Goal: Task Accomplishment & Management: Manage account settings

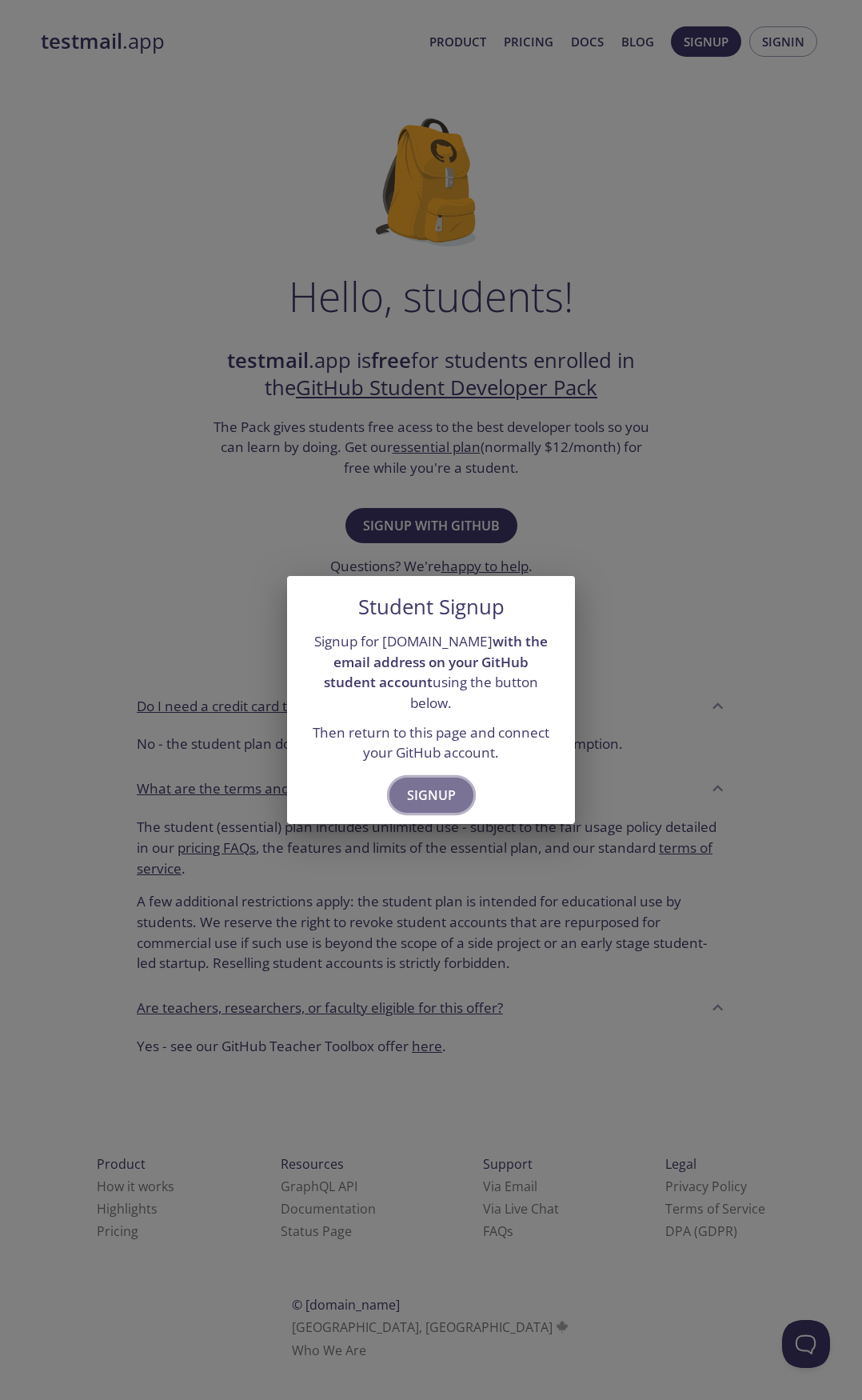
click at [447, 785] on span "Signup" at bounding box center [431, 795] width 49 height 23
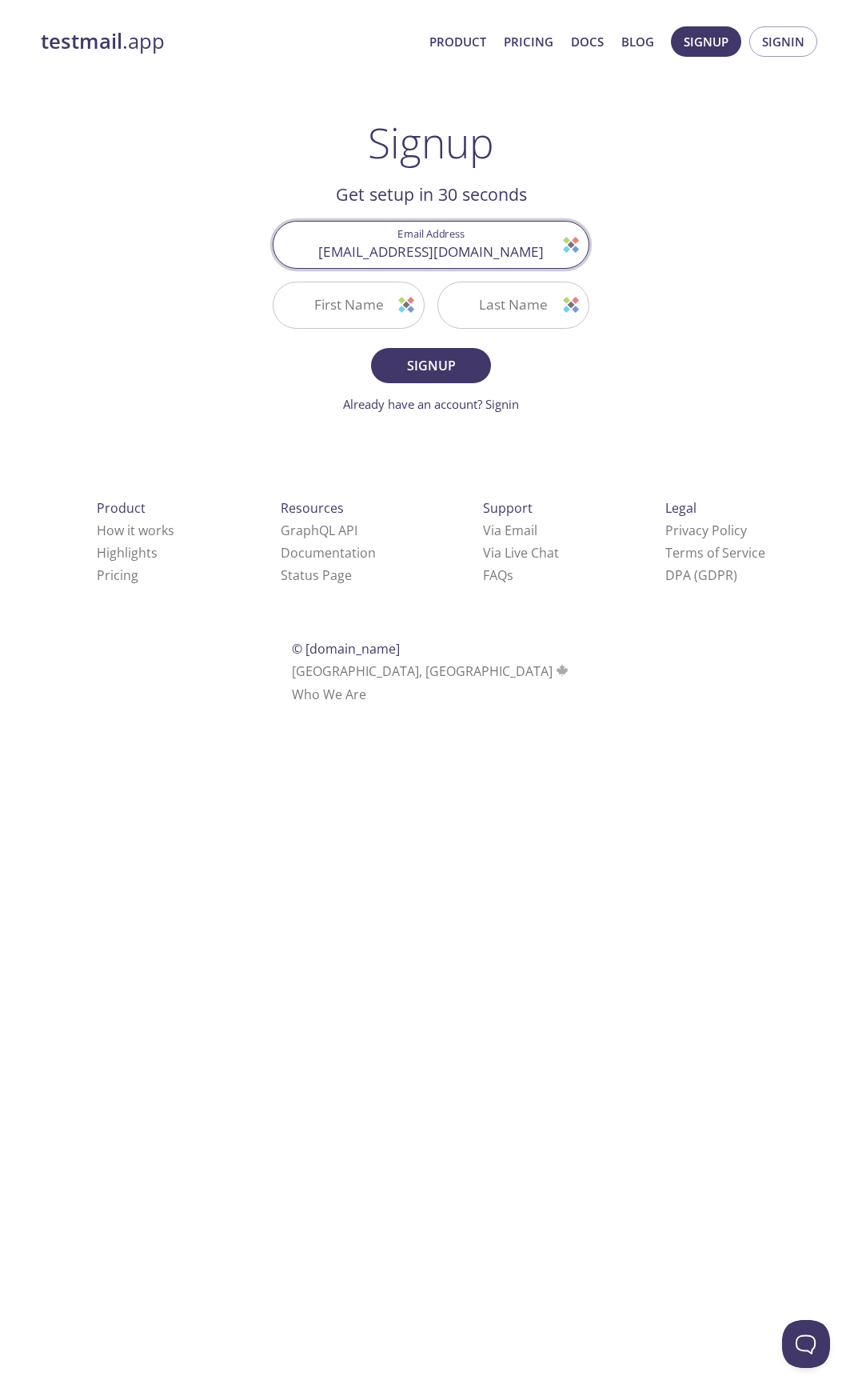
type input "[EMAIL_ADDRESS][DOMAIN_NAME]"
click at [373, 307] on input "First Name" at bounding box center [348, 305] width 150 height 45
type input "Cafer"
click at [522, 309] on input "Last Name" at bounding box center [513, 305] width 150 height 45
type input "mutlu"
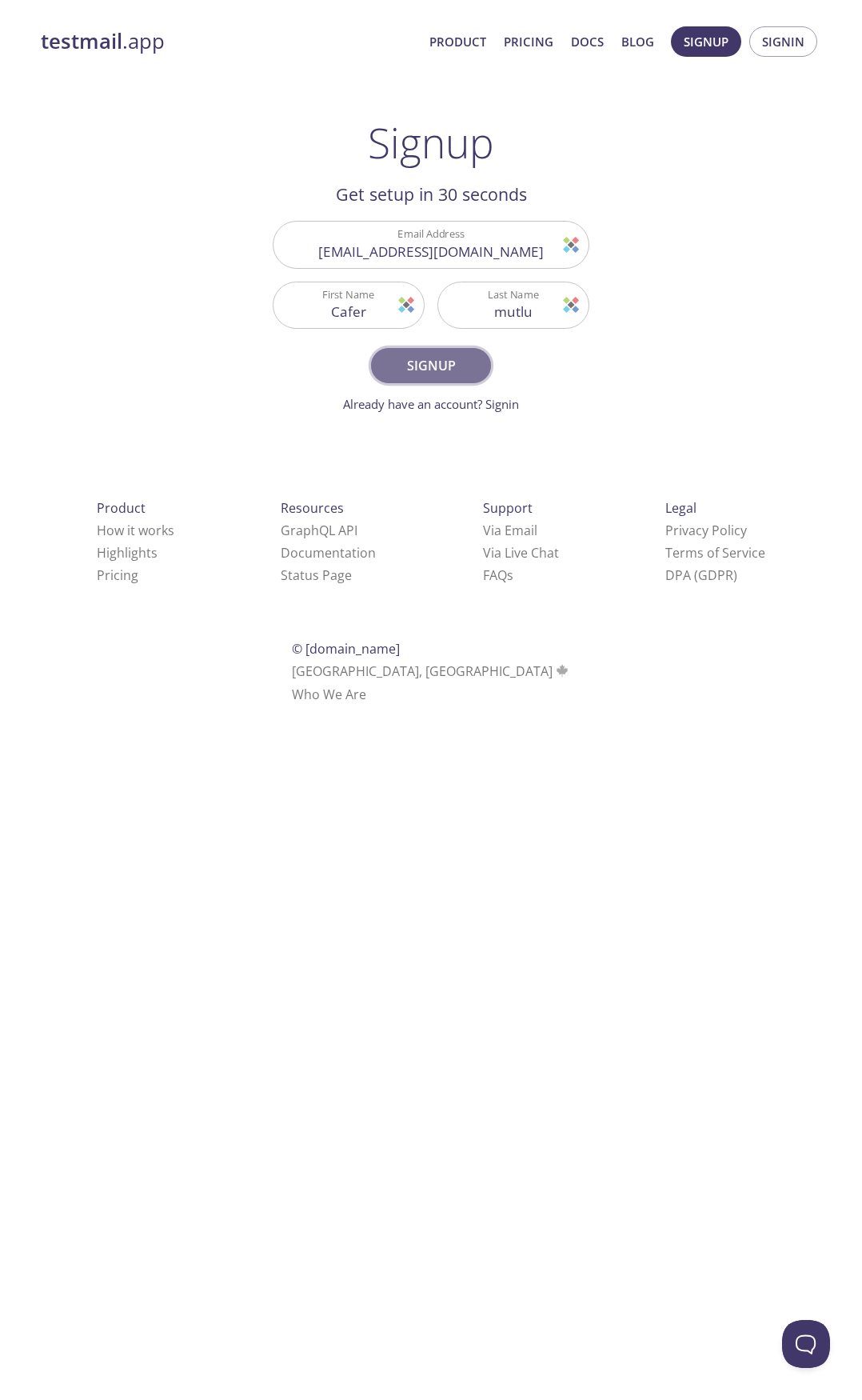
click at [439, 365] on span "Signup" at bounding box center [430, 365] width 85 height 23
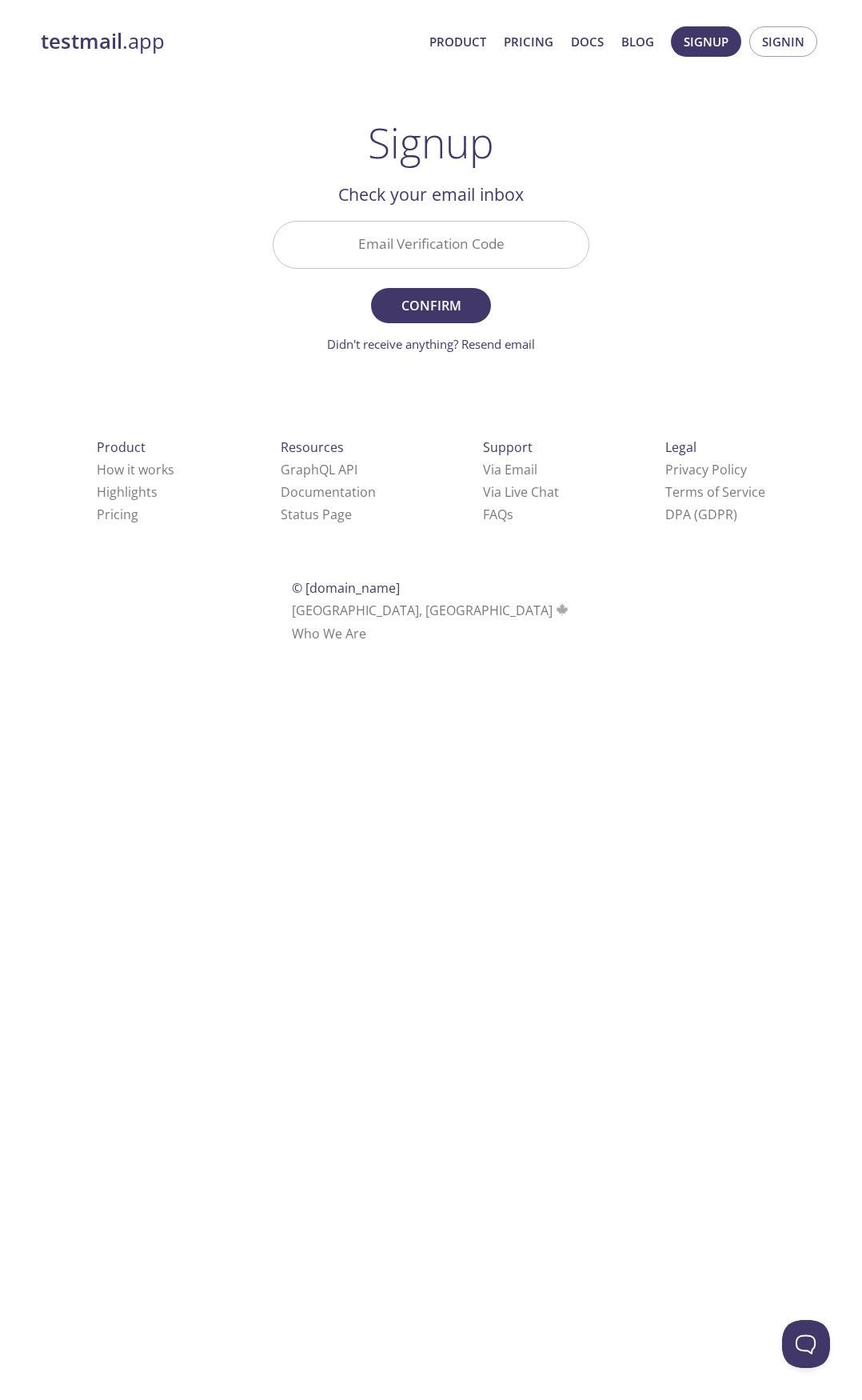
click at [434, 250] on input "Email Verification Code" at bounding box center [431, 244] width 315 height 45
paste input "88V1EEY"
type input "88V1EEY"
click at [451, 302] on span "Confirm" at bounding box center [430, 305] width 85 height 23
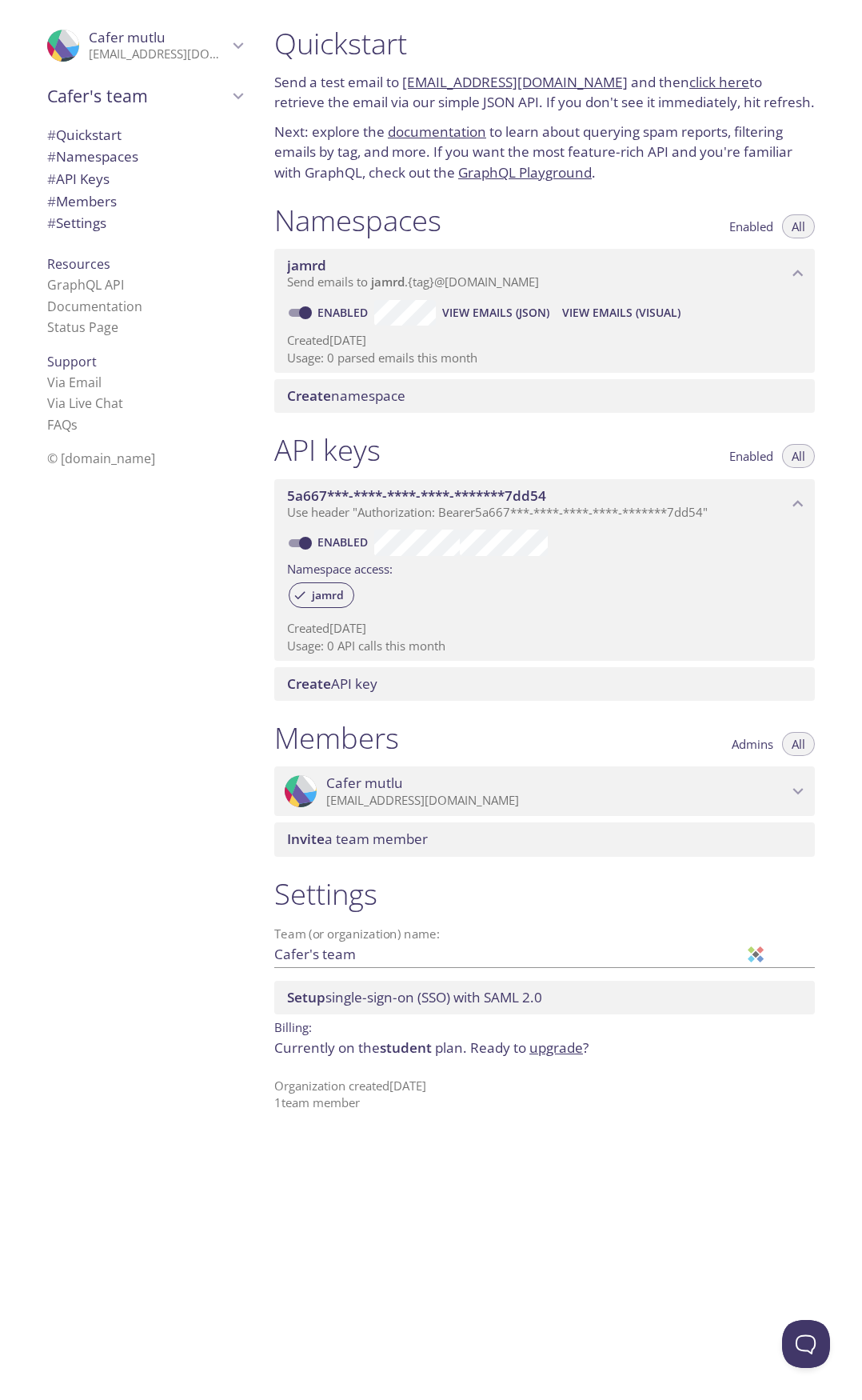
click at [480, 426] on div "API keys Enabled All 5a667***-****-****-****-*******7dd54 Use header "Authoriza…" at bounding box center [544, 566] width 566 height 288
click at [82, 181] on span "# API Keys" at bounding box center [78, 179] width 62 height 18
click at [95, 211] on span "# Members" at bounding box center [144, 201] width 195 height 21
click at [93, 232] on span "# Settings" at bounding box center [76, 223] width 60 height 18
click at [414, 771] on div ".cls-1 { fill: #6d5ca8; } .cls-2 { fill: #3fc191; } .cls-3 { fill: #3b4752; } .…" at bounding box center [544, 791] width 541 height 49
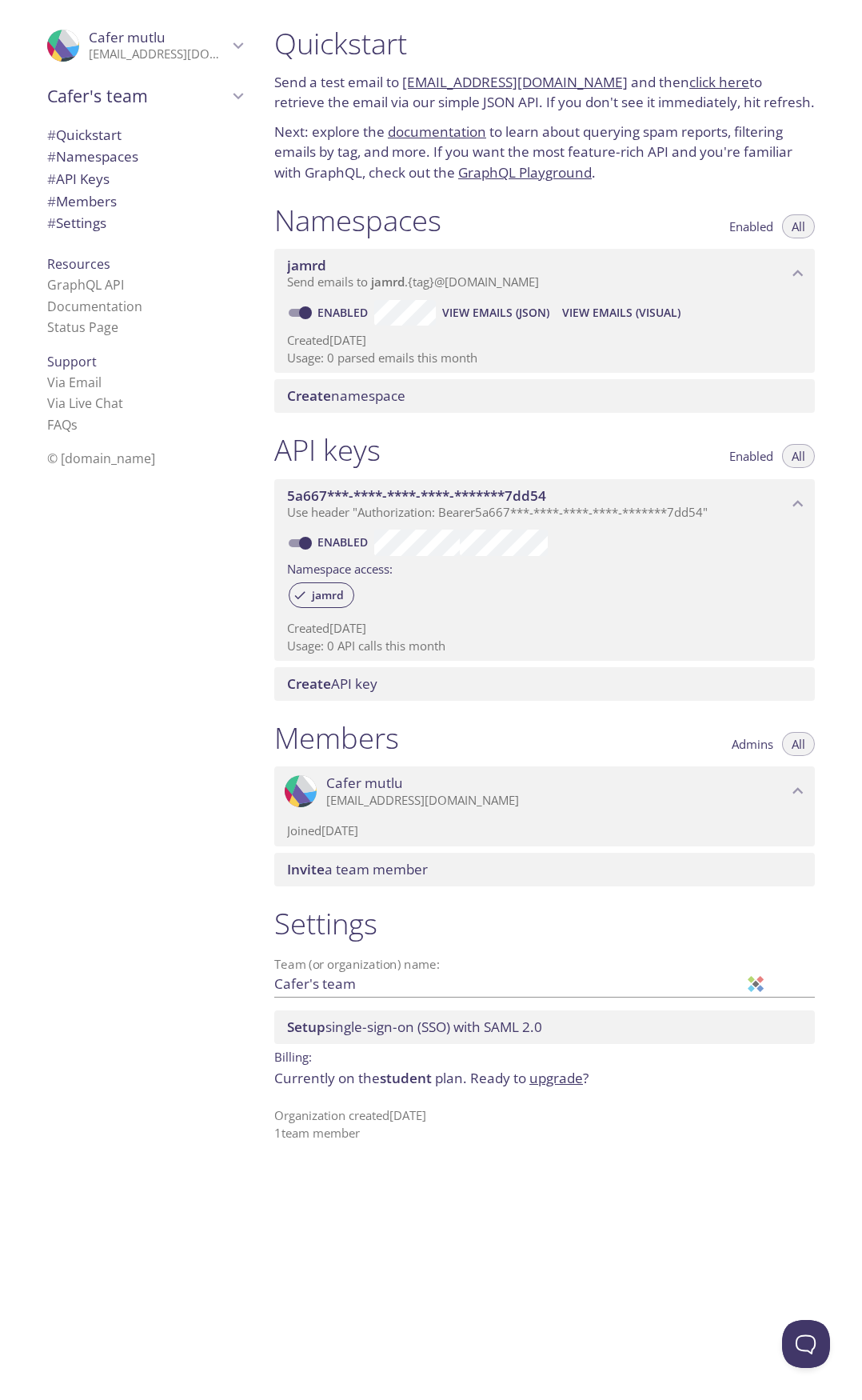
click at [418, 778] on span "Cafer mutlu" at bounding box center [557, 783] width 461 height 18
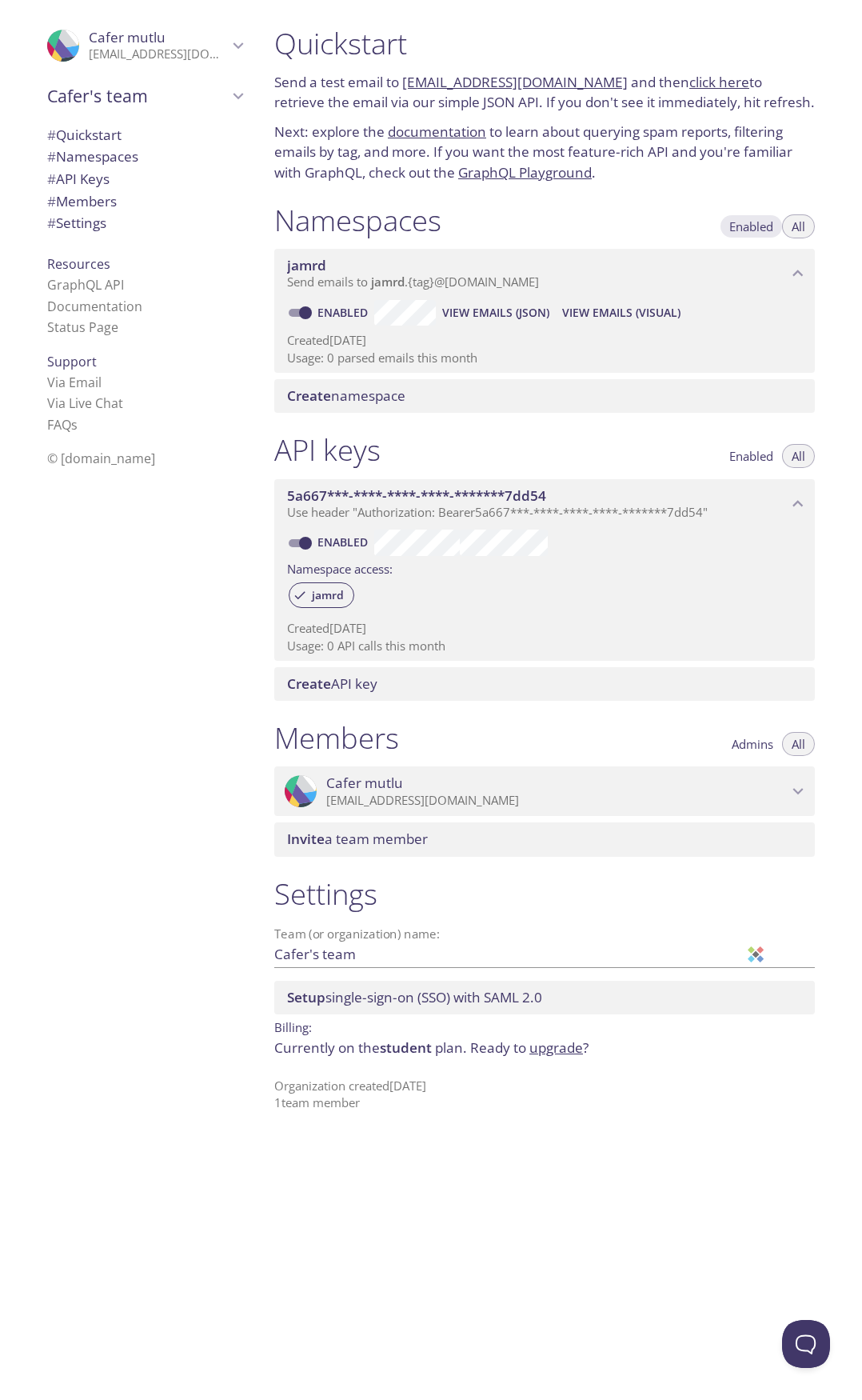
click at [747, 226] on span "Enabled" at bounding box center [751, 226] width 44 height 0
click at [736, 226] on span "Enabled" at bounding box center [751, 226] width 44 height 0
click at [388, 397] on span "Create namespace" at bounding box center [345, 396] width 118 height 18
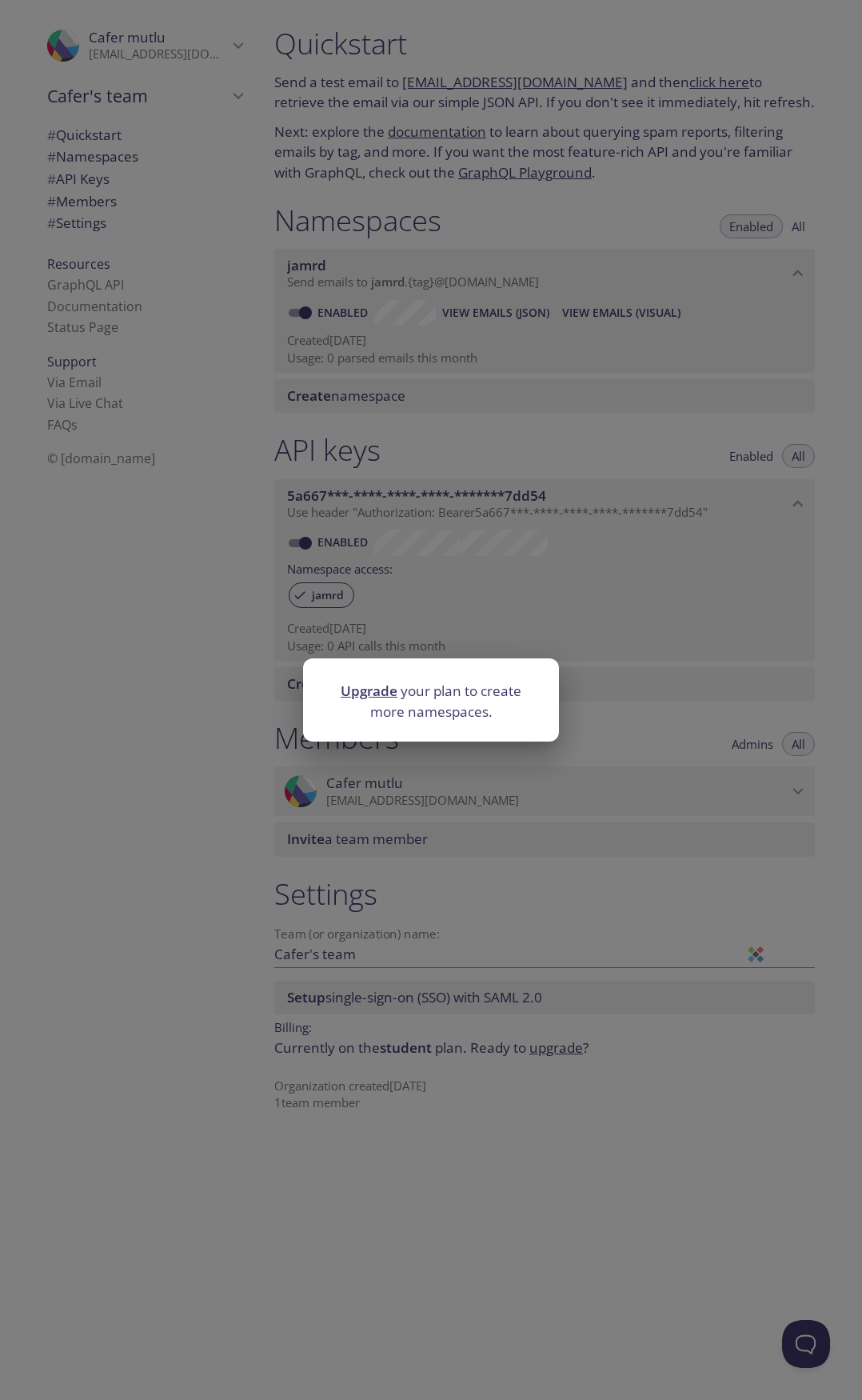
click at [504, 576] on div "Upgrade your plan to create more namespaces." at bounding box center [431, 700] width 862 height 1400
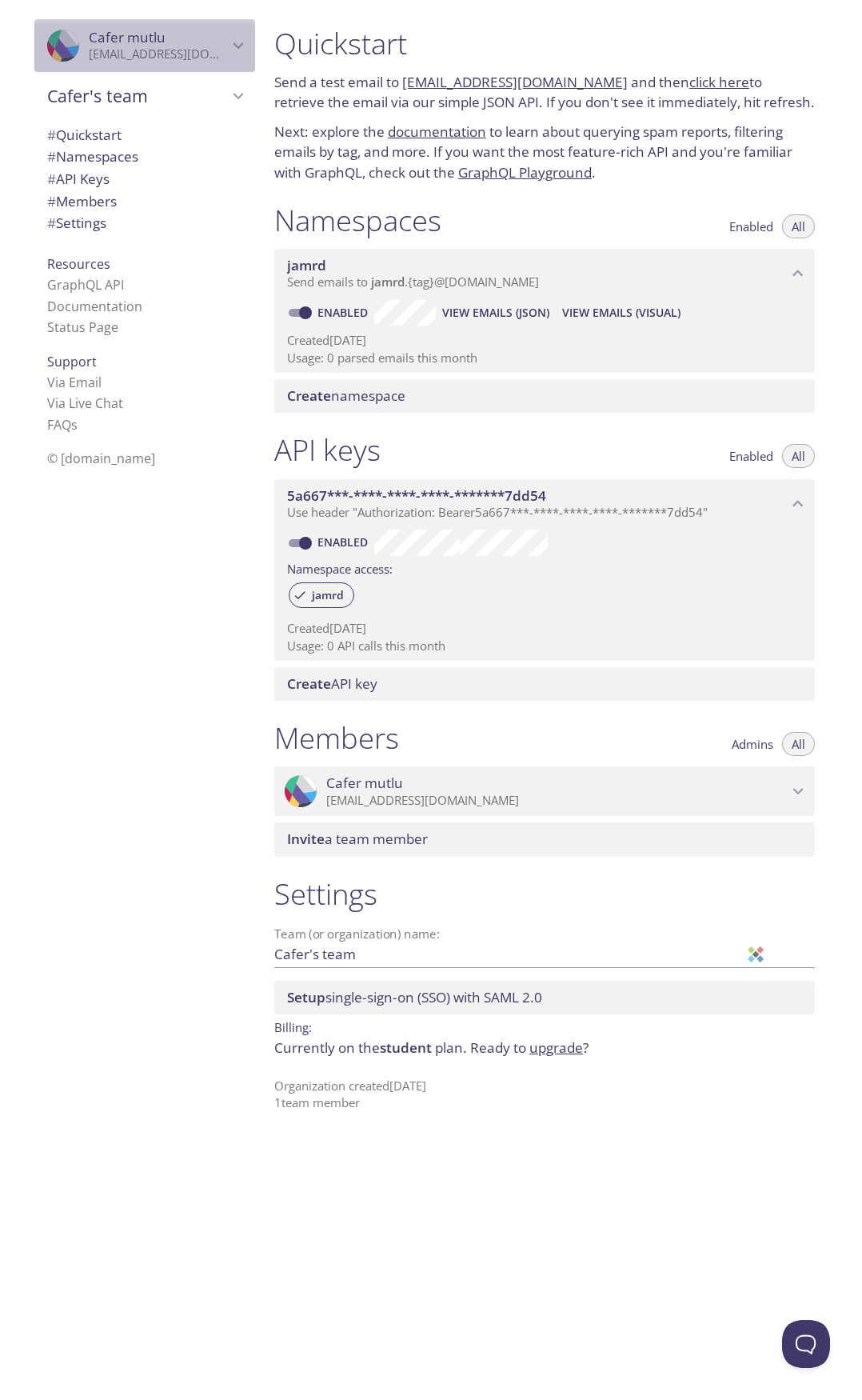
click at [199, 41] on span "Cafer mutlu" at bounding box center [158, 37] width 139 height 18
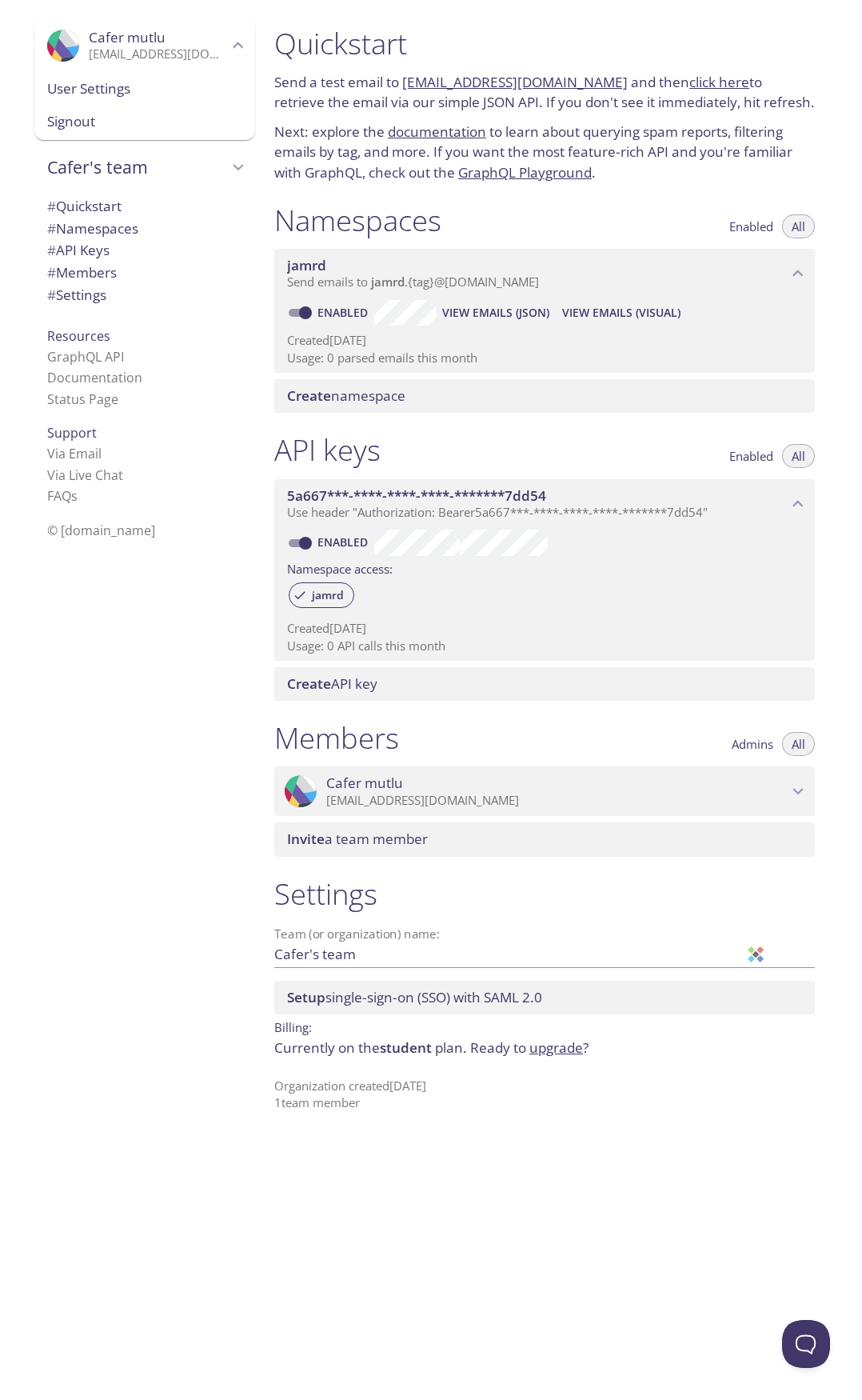
click at [100, 89] on span "User Settings" at bounding box center [144, 88] width 195 height 21
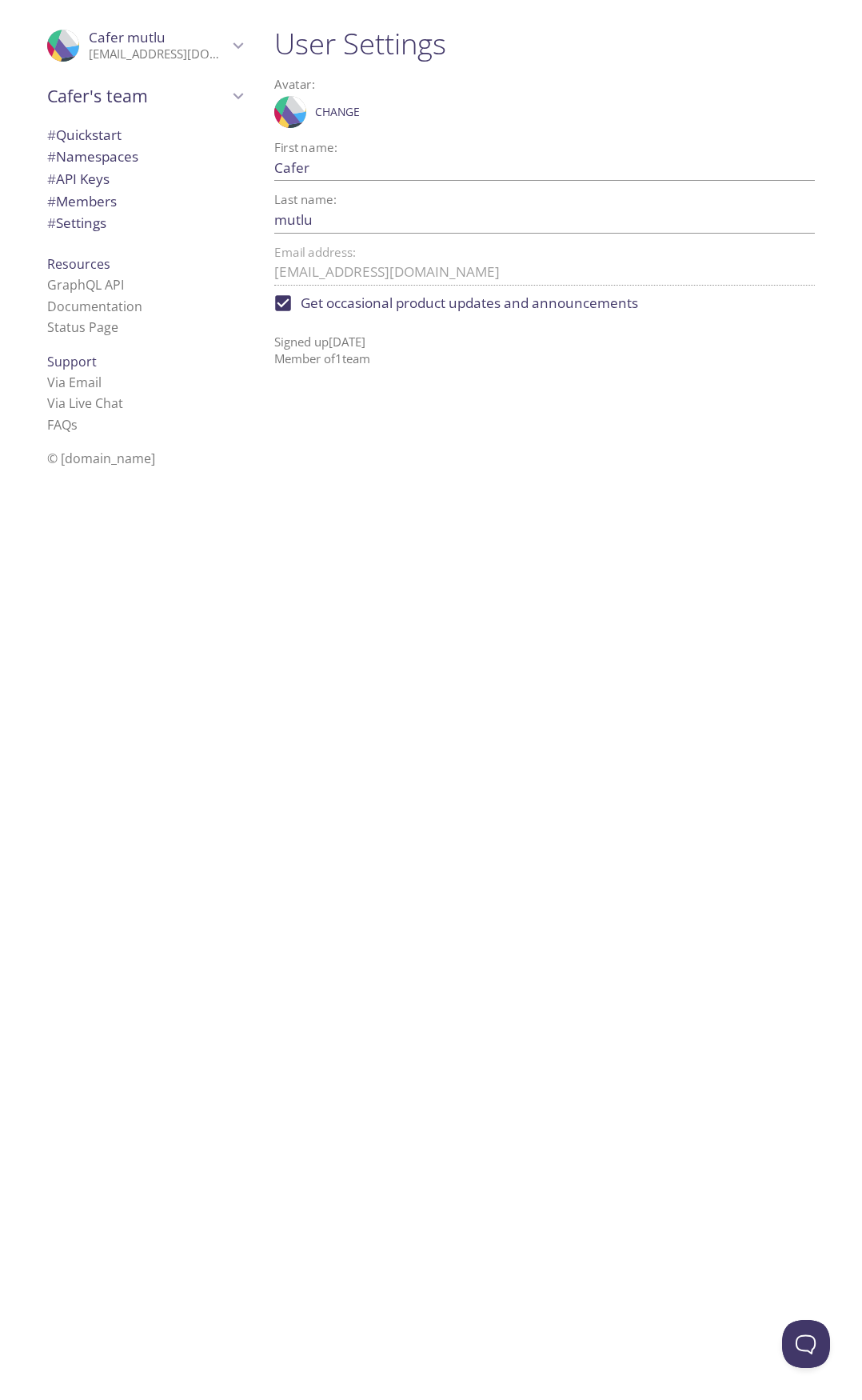
click at [104, 174] on span "# API Keys" at bounding box center [144, 179] width 195 height 21
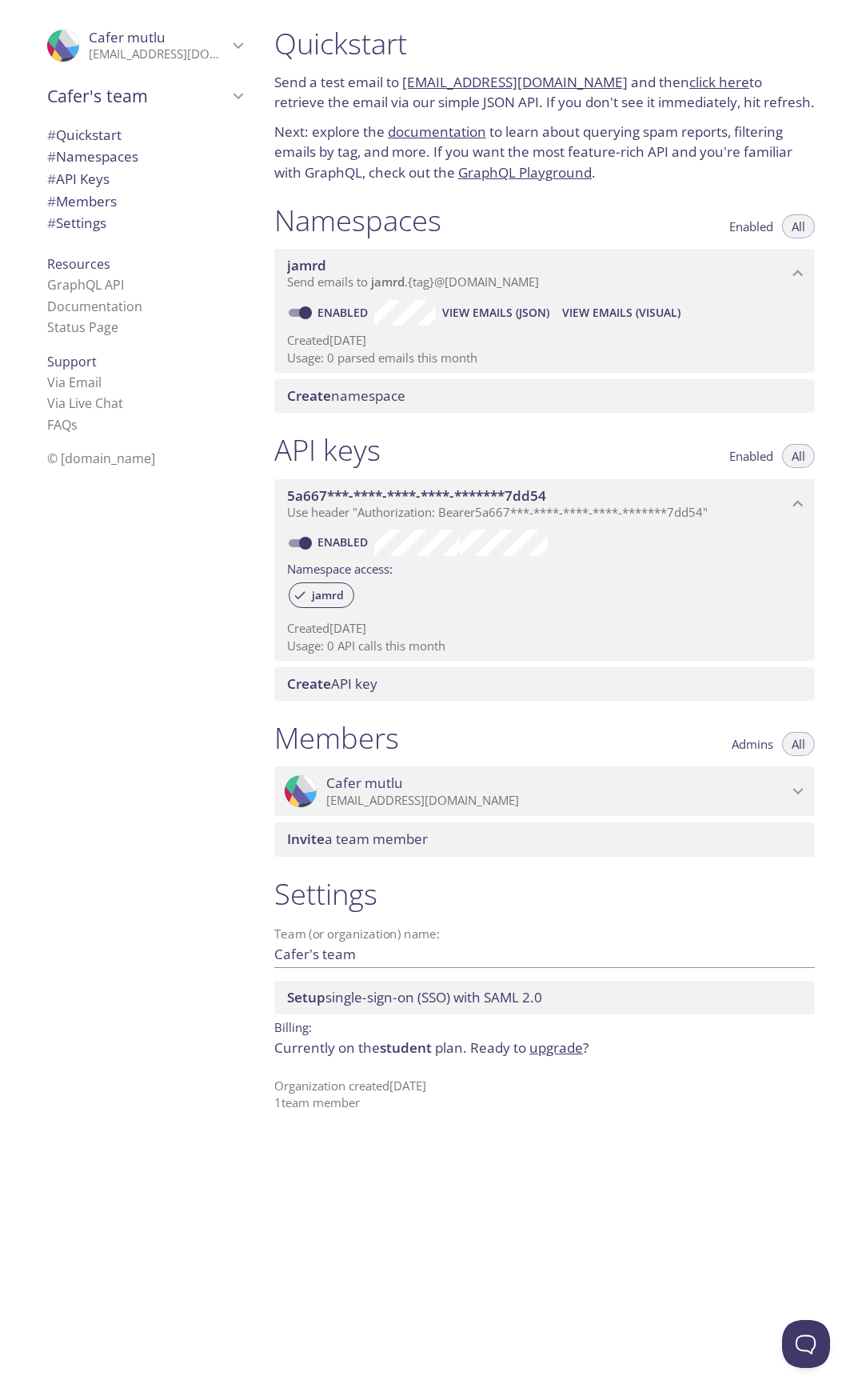
click at [408, 393] on span "Create namespace" at bounding box center [548, 396] width 522 height 18
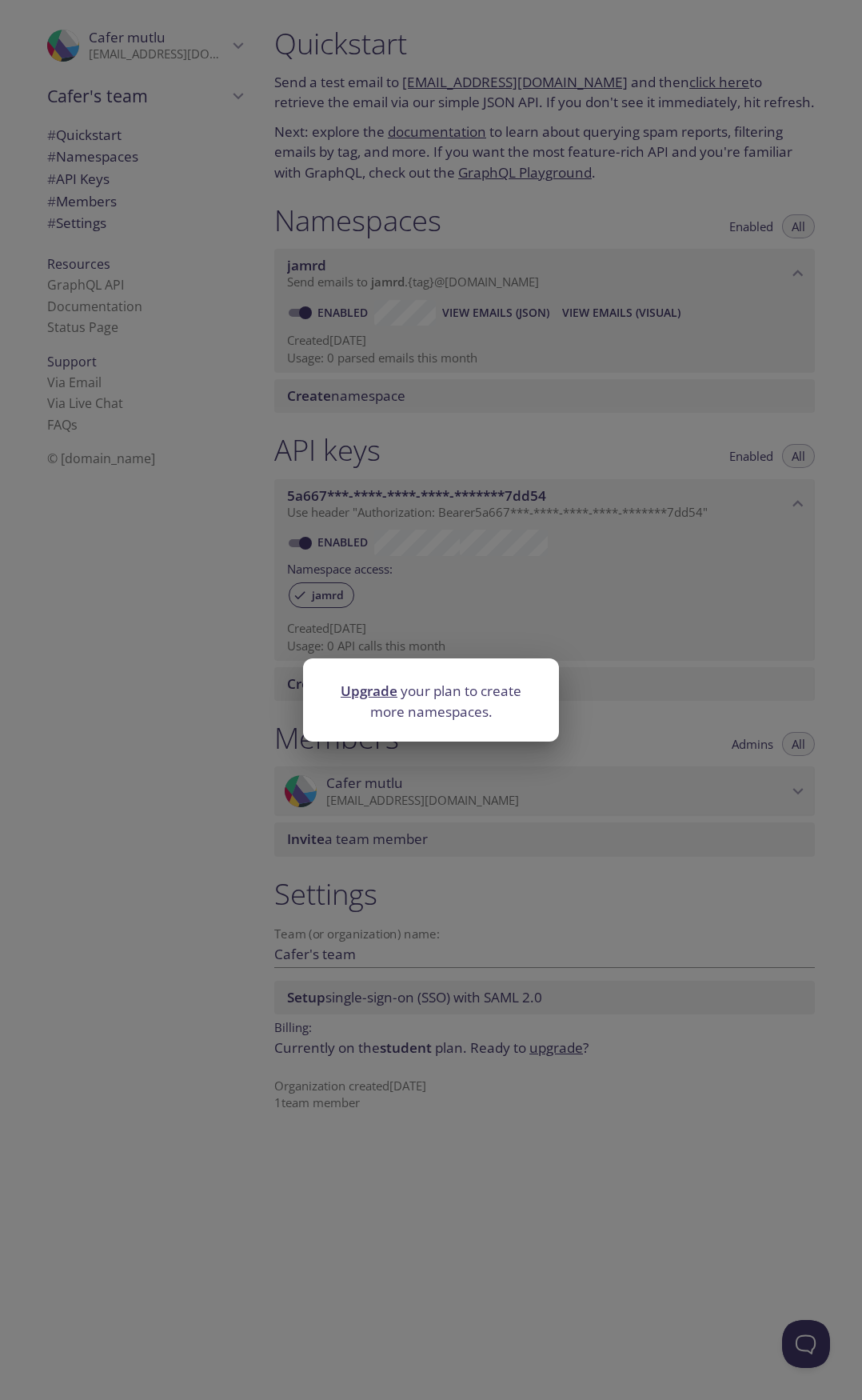
click at [386, 684] on link "Upgrade" at bounding box center [369, 691] width 57 height 18
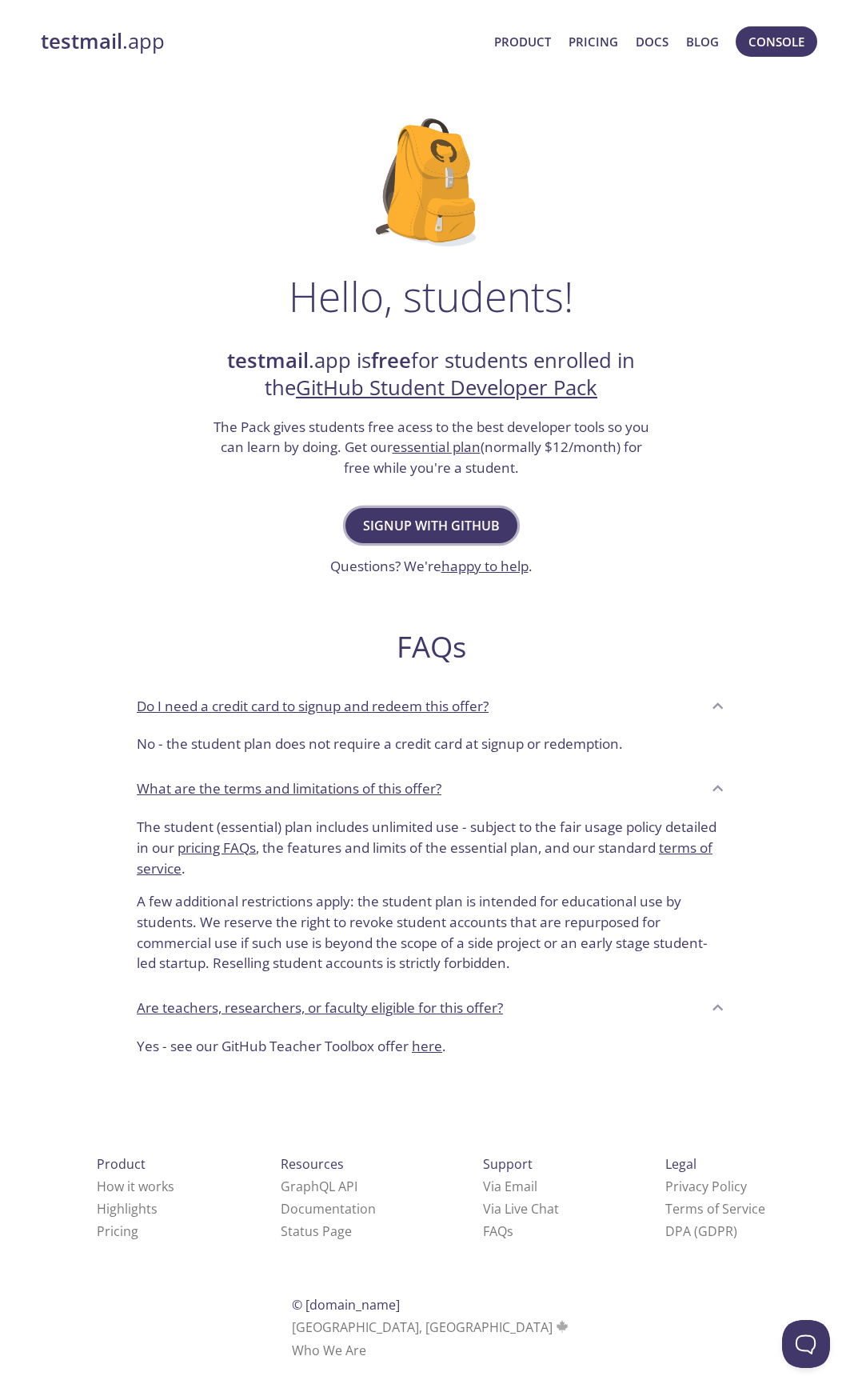
click at [449, 540] on button "Signup with GitHub" at bounding box center [431, 526] width 172 height 35
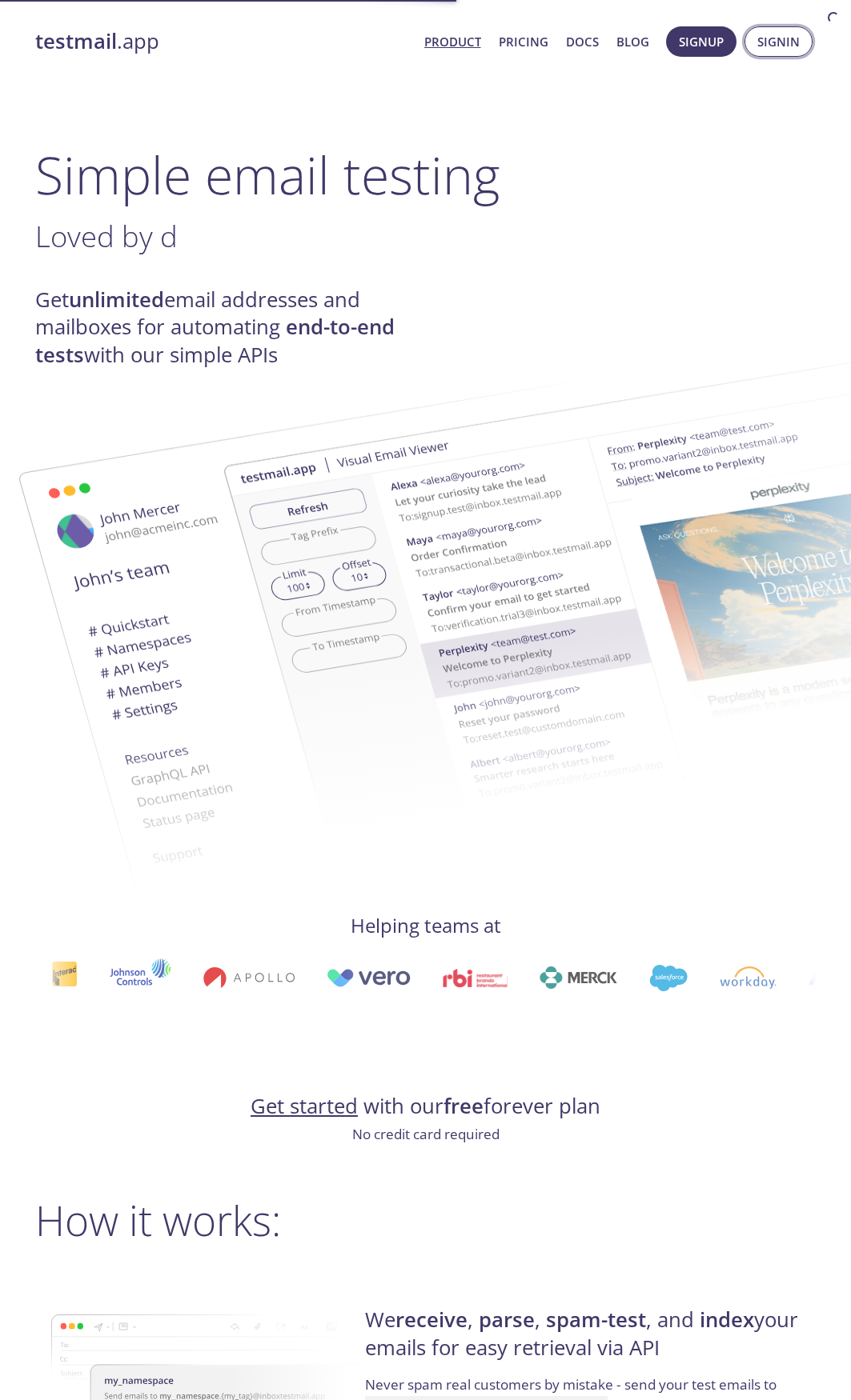
click at [723, 48] on span "Signup" at bounding box center [701, 41] width 44 height 21
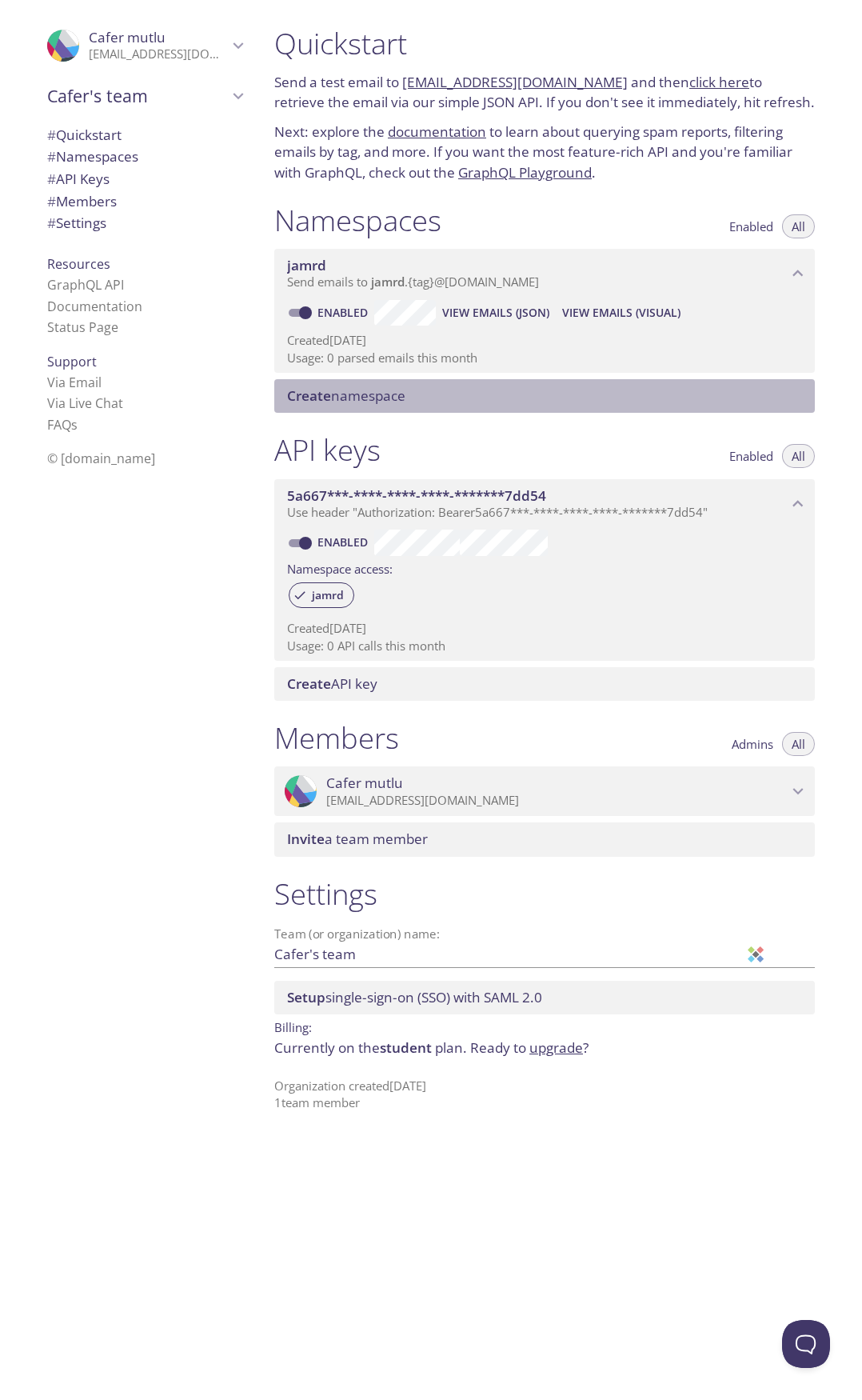
click at [372, 392] on span "Create namespace" at bounding box center [345, 396] width 118 height 18
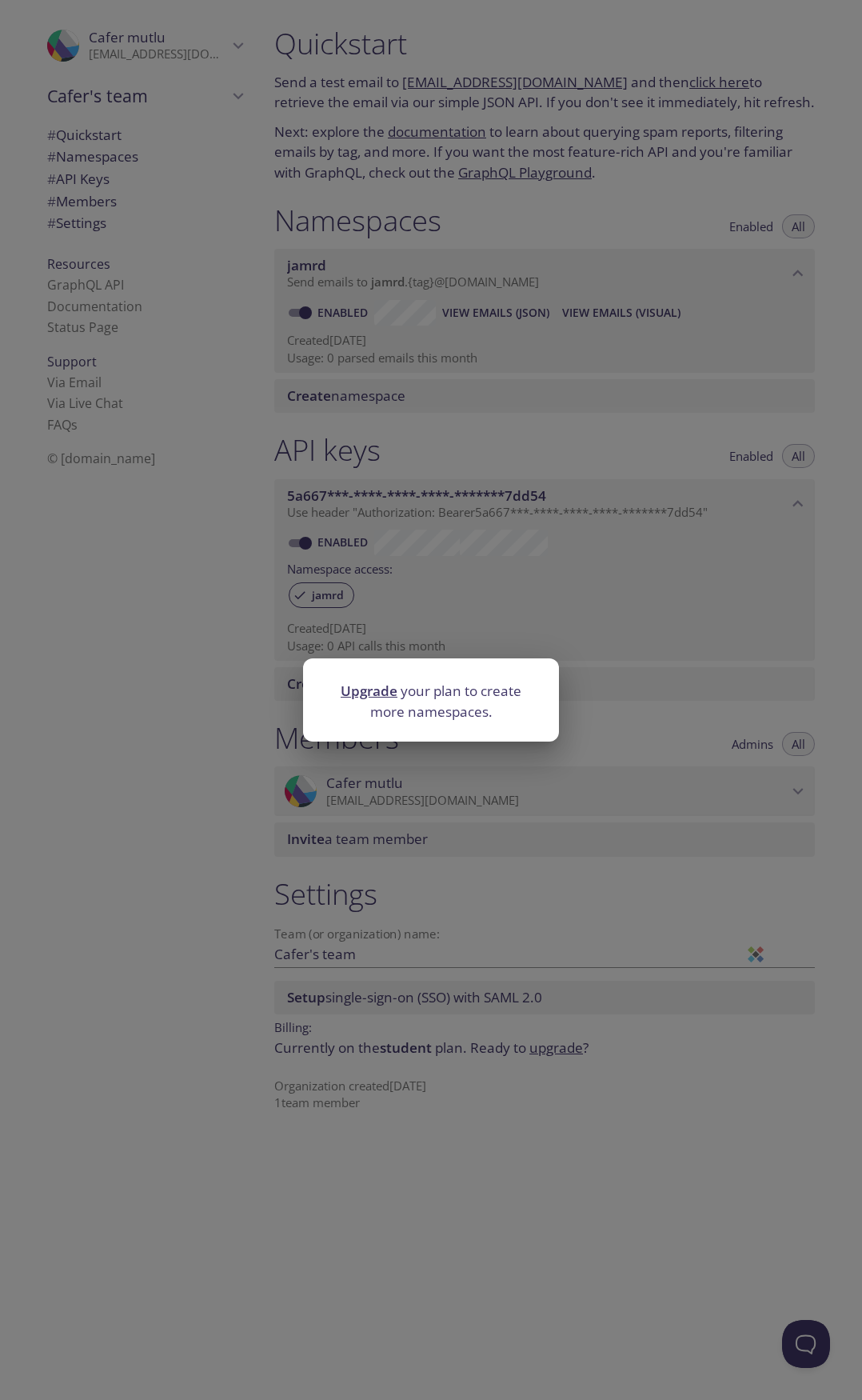
click at [446, 606] on div "Upgrade your plan to create more namespaces." at bounding box center [431, 700] width 862 height 1400
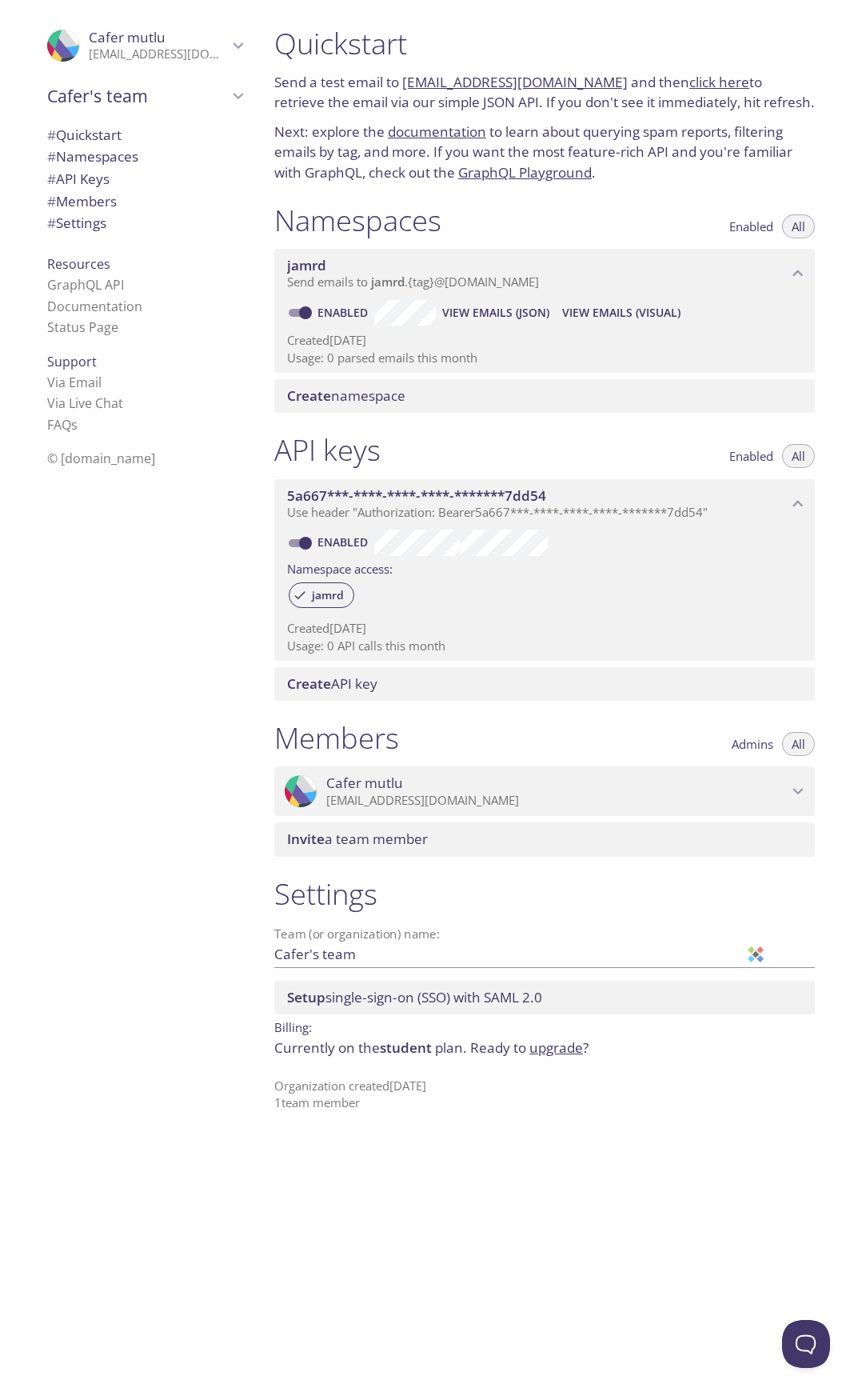
click at [81, 274] on li "GraphQL API" at bounding box center [144, 284] width 195 height 21
click at [80, 268] on span "Resources" at bounding box center [78, 263] width 63 height 18
click at [80, 263] on span "Resources" at bounding box center [78, 263] width 63 height 18
click at [84, 270] on span "Resources" at bounding box center [78, 263] width 63 height 18
click at [86, 289] on link "GraphQL API" at bounding box center [86, 284] width 77 height 18
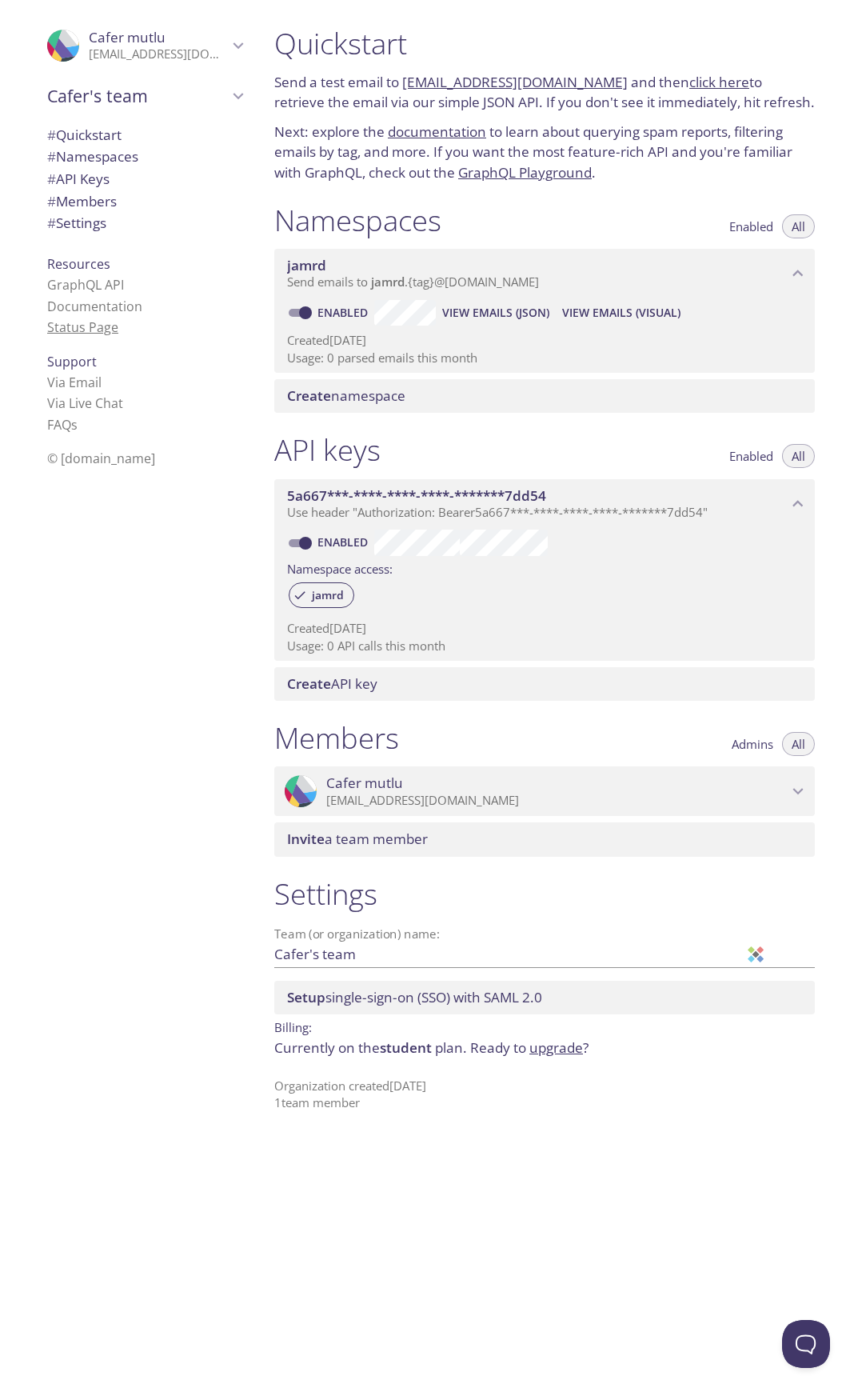
click at [71, 331] on link "Status Page" at bounding box center [82, 327] width 71 height 18
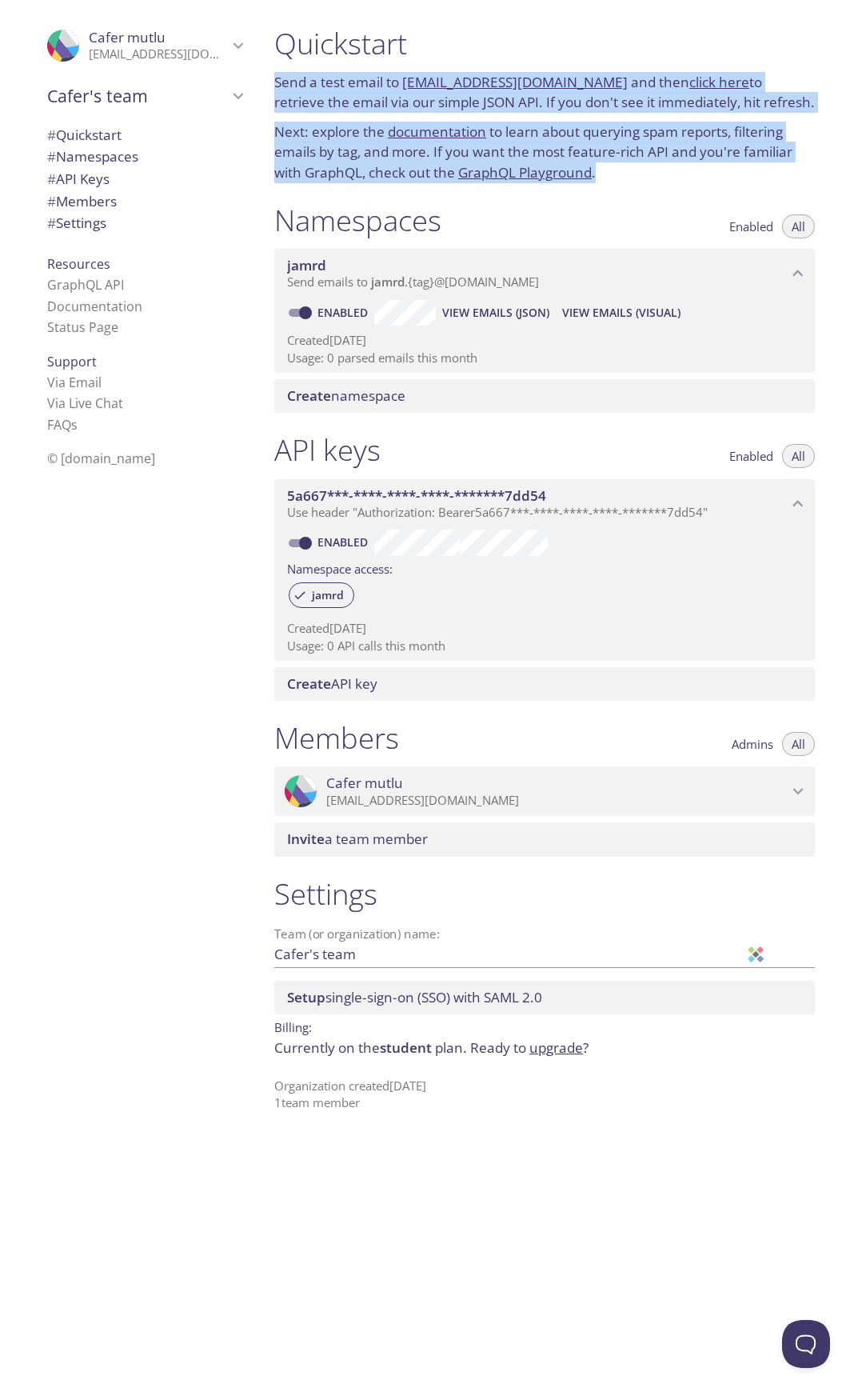
drag, startPoint x: 572, startPoint y: 170, endPoint x: 271, endPoint y: 83, distance: 313.3
click at [271, 83] on div "Quickstart Send a test email to [EMAIL_ADDRESS][DOMAIN_NAME] and then click her…" at bounding box center [544, 104] width 566 height 177
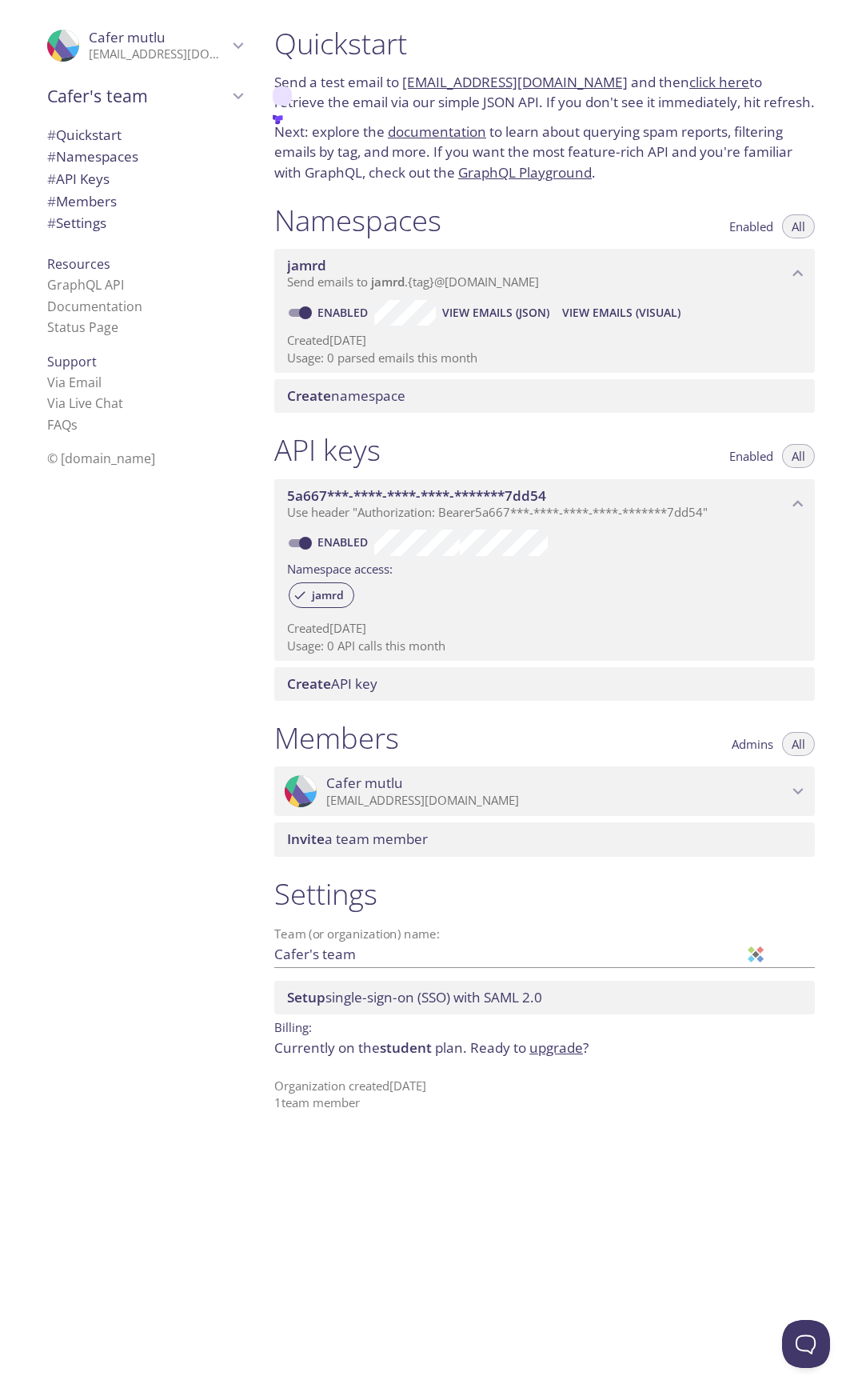
click at [520, 206] on div "Namespaces Enabled All" at bounding box center [544, 222] width 541 height 40
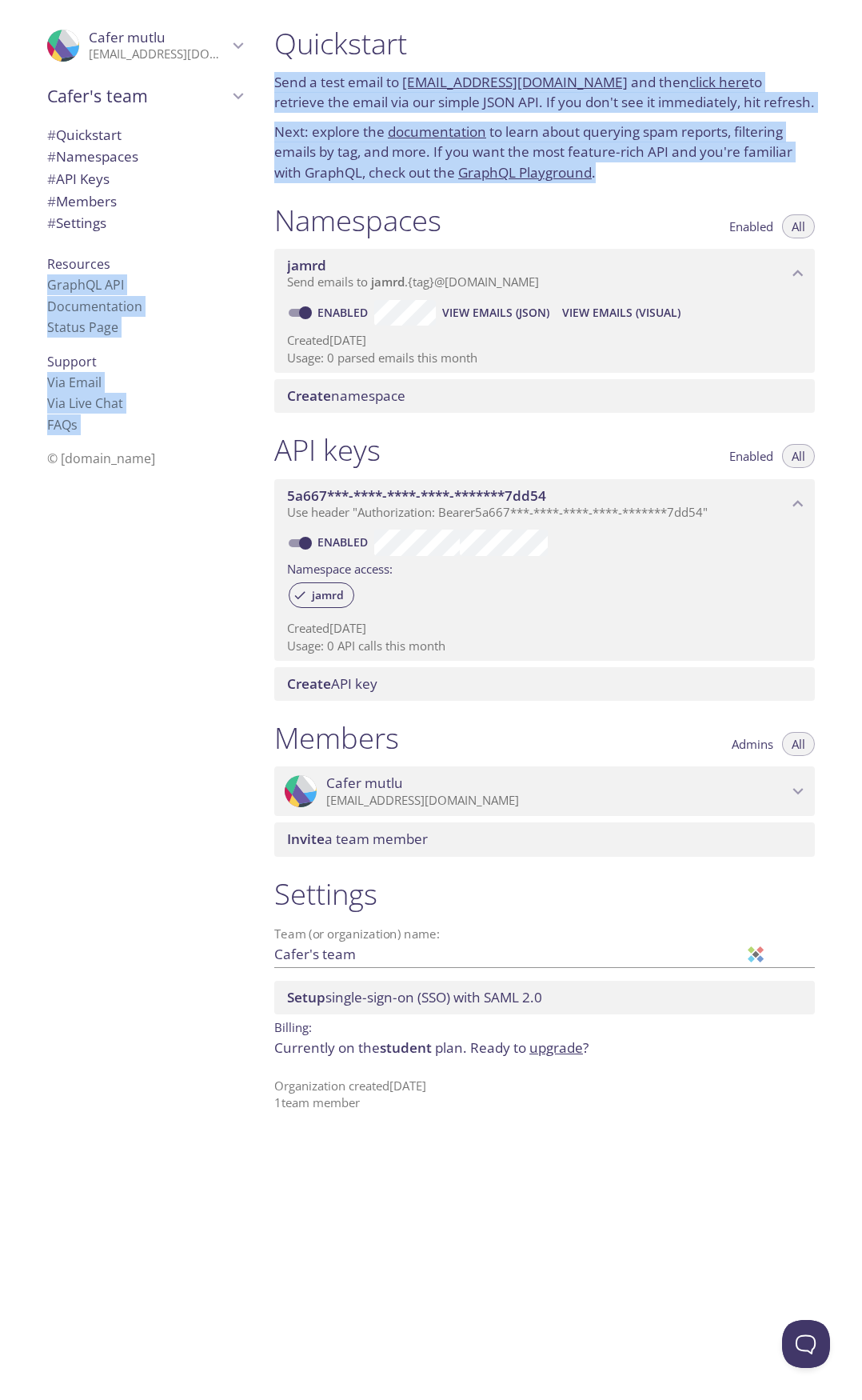
drag, startPoint x: 570, startPoint y: 174, endPoint x: 260, endPoint y: 86, distance: 322.2
click at [260, 86] on div ".cls-1 { fill: #6d5ca8; } .cls-2 { fill: #3fc191; } .cls-3 { fill: #3b4752; } .…" at bounding box center [431, 700] width 862 height 1400
drag, startPoint x: 636, startPoint y: 167, endPoint x: 622, endPoint y: 174, distance: 15.7
click at [635, 167] on p "Next: explore the documentation to learn about querying spam reports, filtering…" at bounding box center [544, 152] width 541 height 61
click at [600, 169] on p "Next: explore the documentation to learn about querying spam reports, filtering…" at bounding box center [544, 152] width 541 height 61
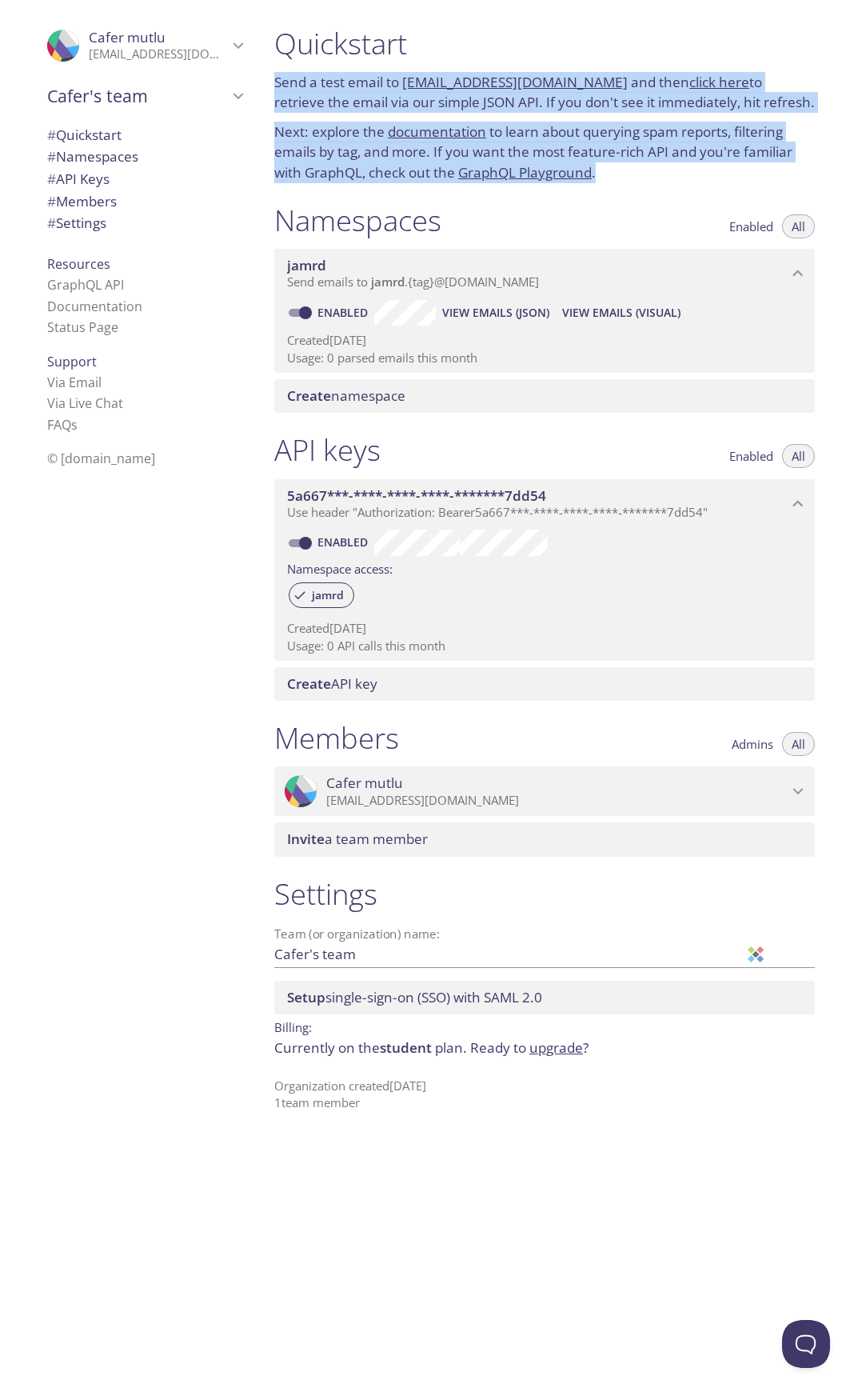
drag, startPoint x: 602, startPoint y: 169, endPoint x: 273, endPoint y: 89, distance: 338.6
click at [273, 89] on div "Quickstart Send a test email to jamrd.test@inbox.testmail.app and then click he…" at bounding box center [544, 104] width 566 height 177
copy div "Send a test email to jamrd.test@inbox.testmail.app and then click here to retri…"
click at [660, 100] on p "Send a test email to [EMAIL_ADDRESS][DOMAIN_NAME] and then click here to retrie…" at bounding box center [544, 92] width 541 height 41
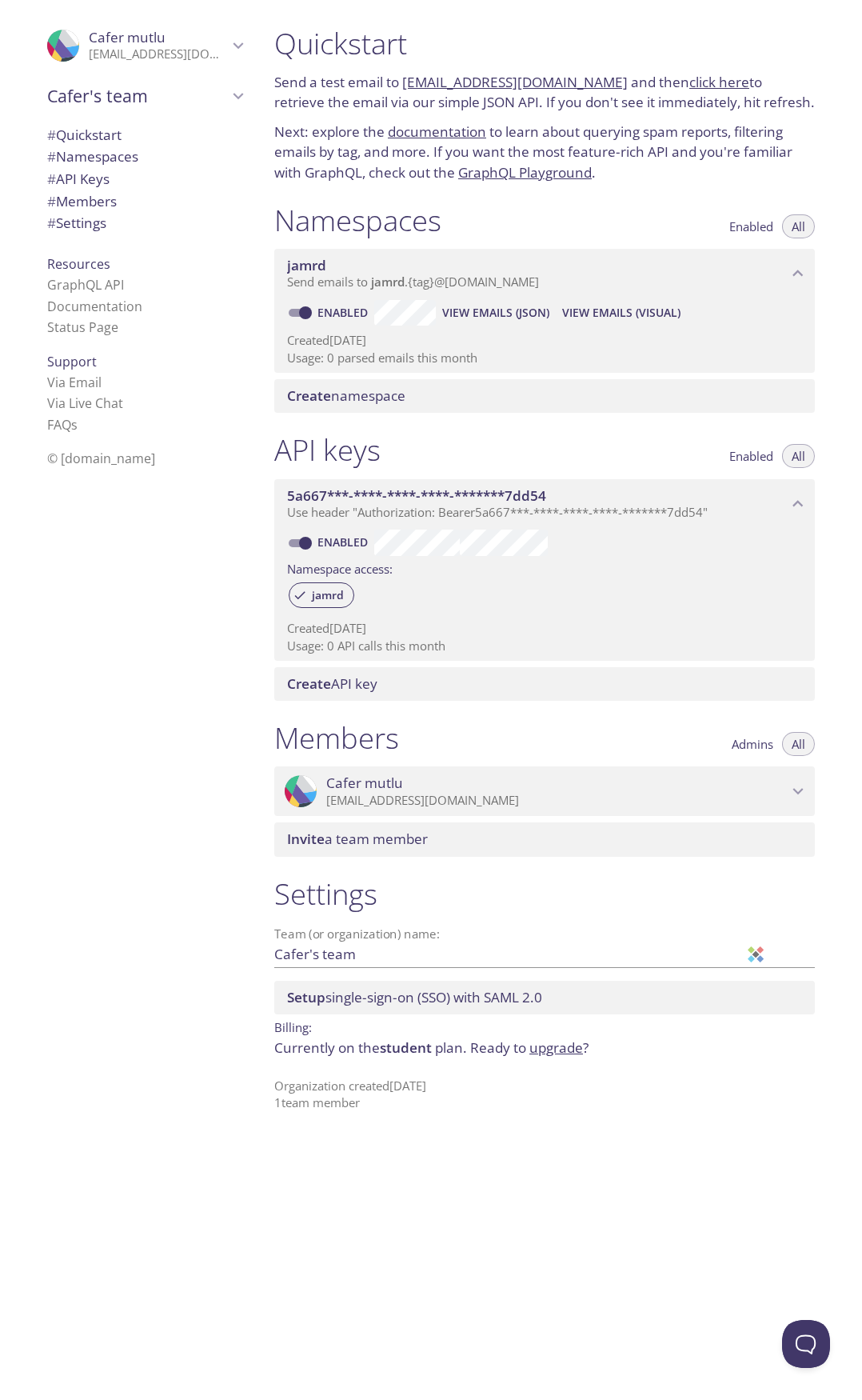
click at [689, 85] on link "click here" at bounding box center [719, 82] width 60 height 18
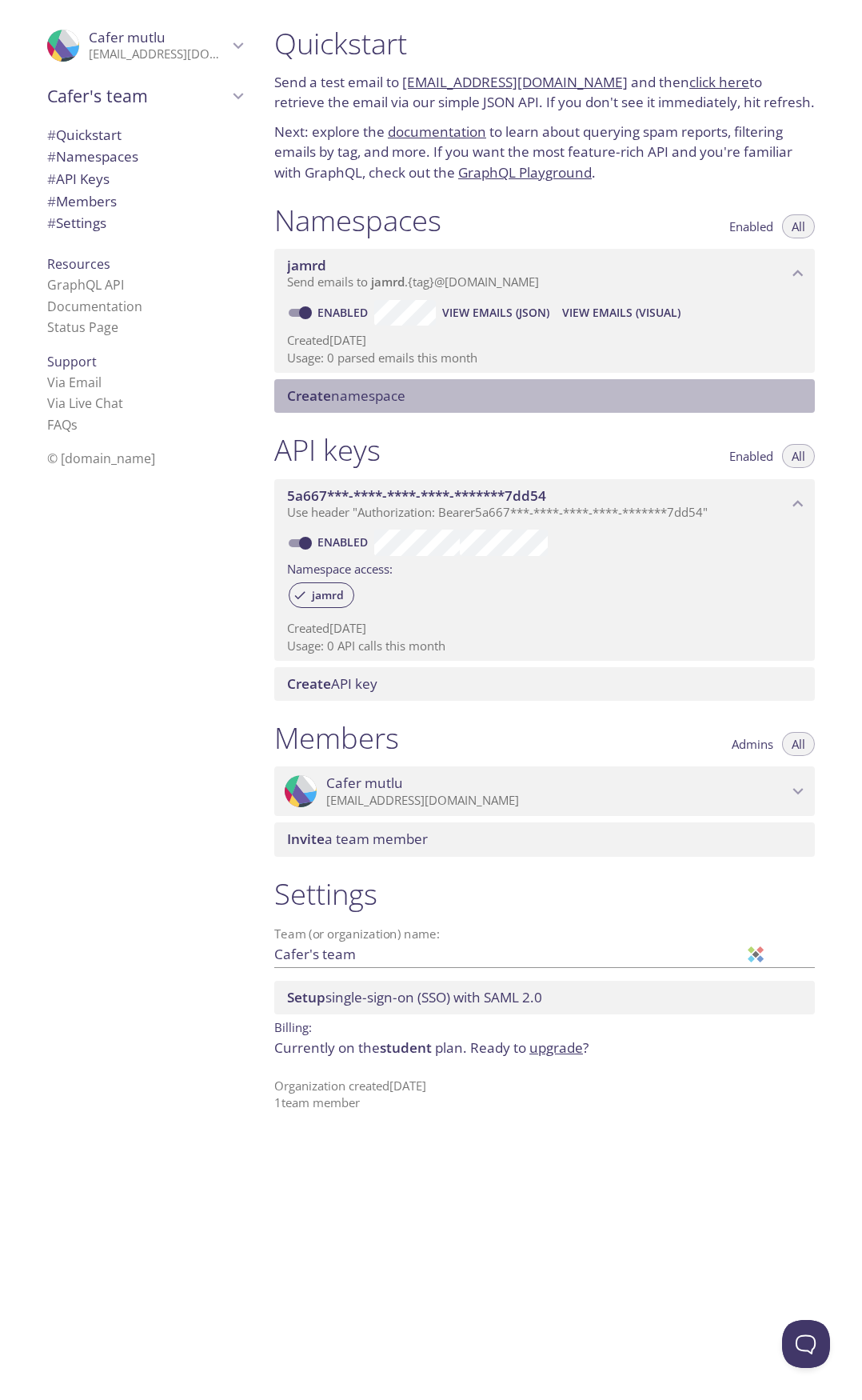
click at [337, 403] on span "Create namespace" at bounding box center [345, 396] width 118 height 18
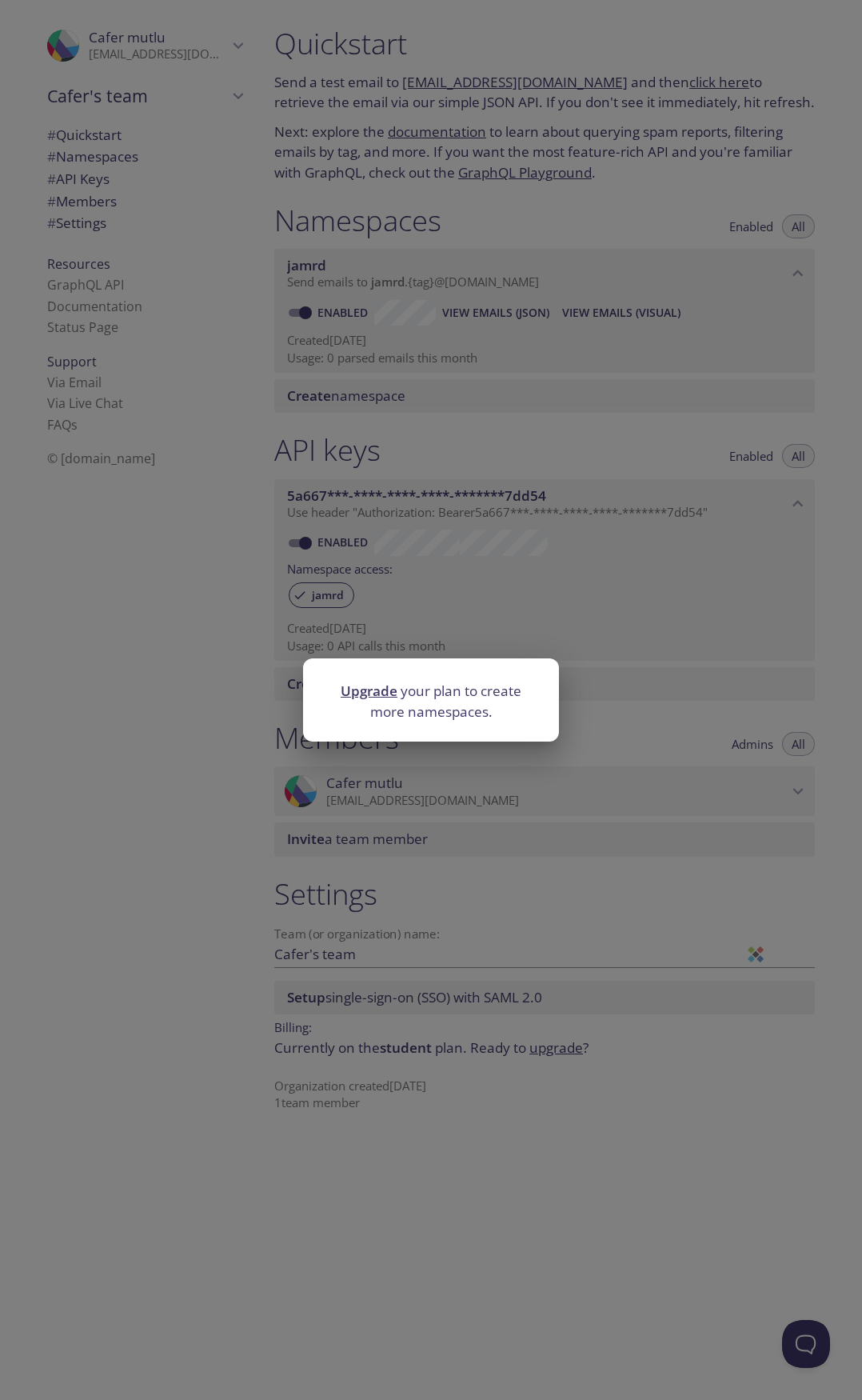
click at [532, 561] on div "Upgrade your plan to create more namespaces." at bounding box center [431, 700] width 862 height 1400
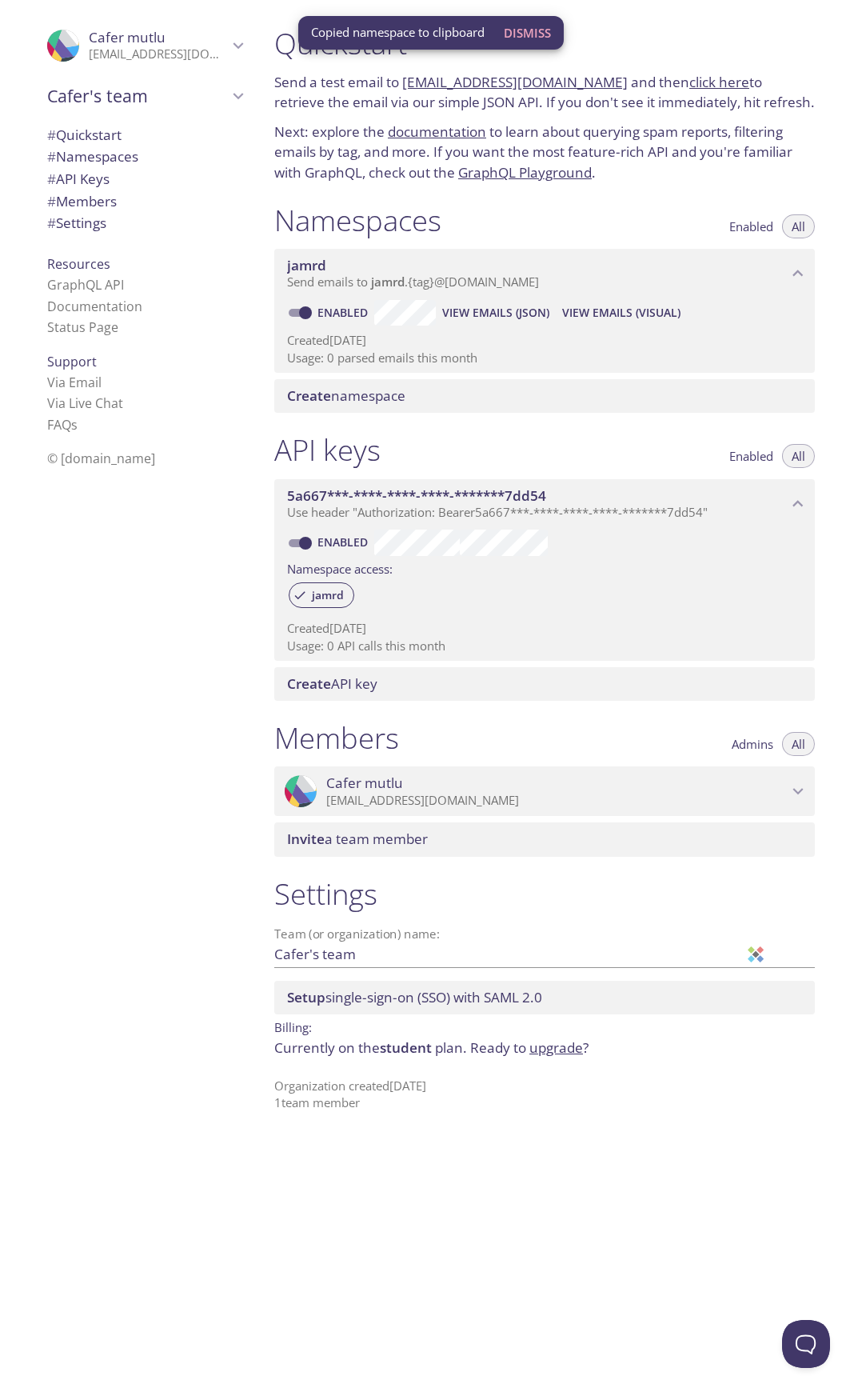
click at [537, 197] on div "Namespaces Enabled All jamrd Send emails to jamrd . {tag} @inbox.testmail.app E…" at bounding box center [544, 308] width 566 height 231
drag, startPoint x: 749, startPoint y: 219, endPoint x: 740, endPoint y: 283, distance: 64.6
click at [749, 226] on span "Enabled" at bounding box center [751, 226] width 44 height 0
click at [405, 409] on div "Create namespace" at bounding box center [544, 396] width 541 height 34
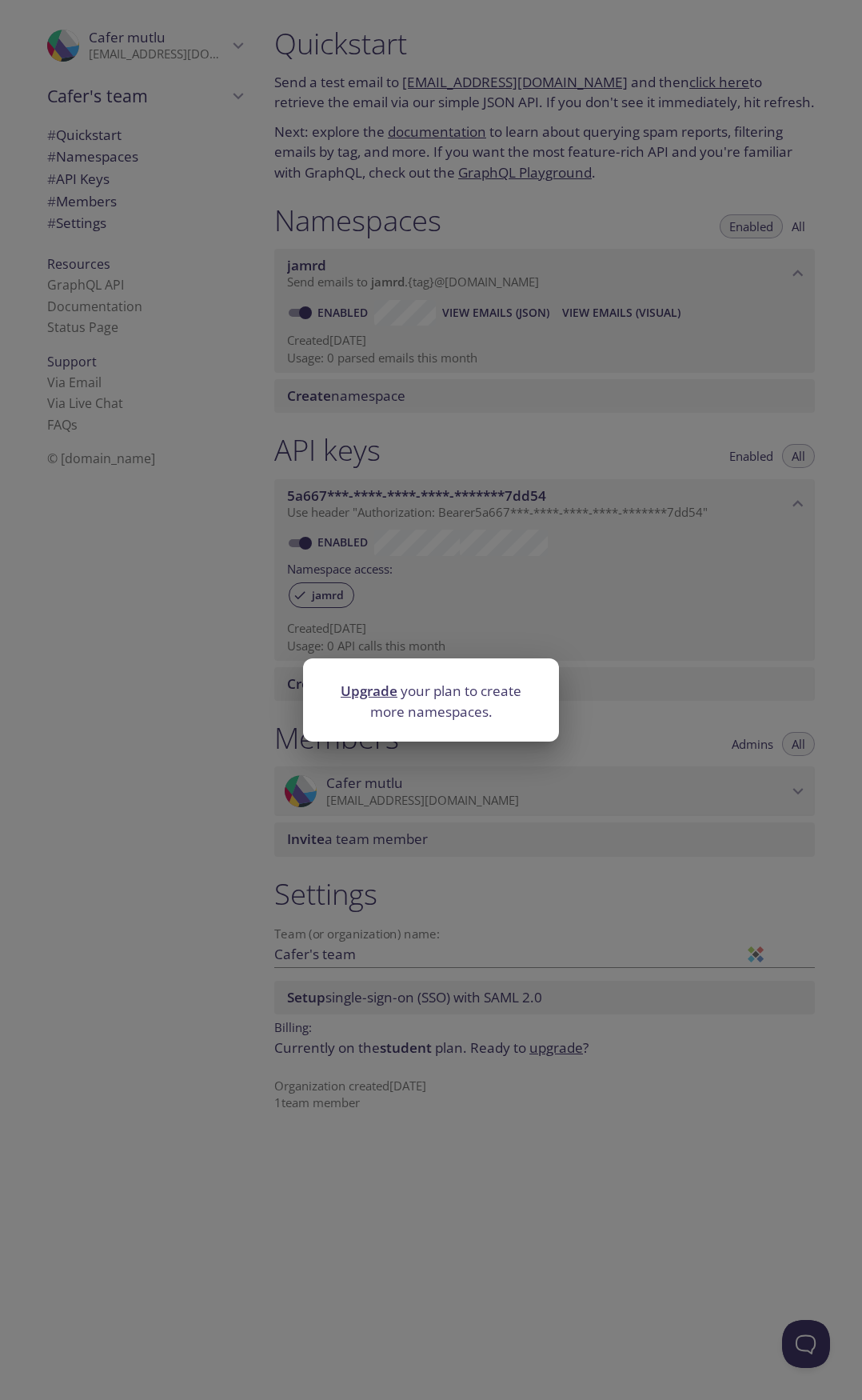
click at [477, 613] on div "Upgrade your plan to create more namespaces." at bounding box center [431, 700] width 862 height 1400
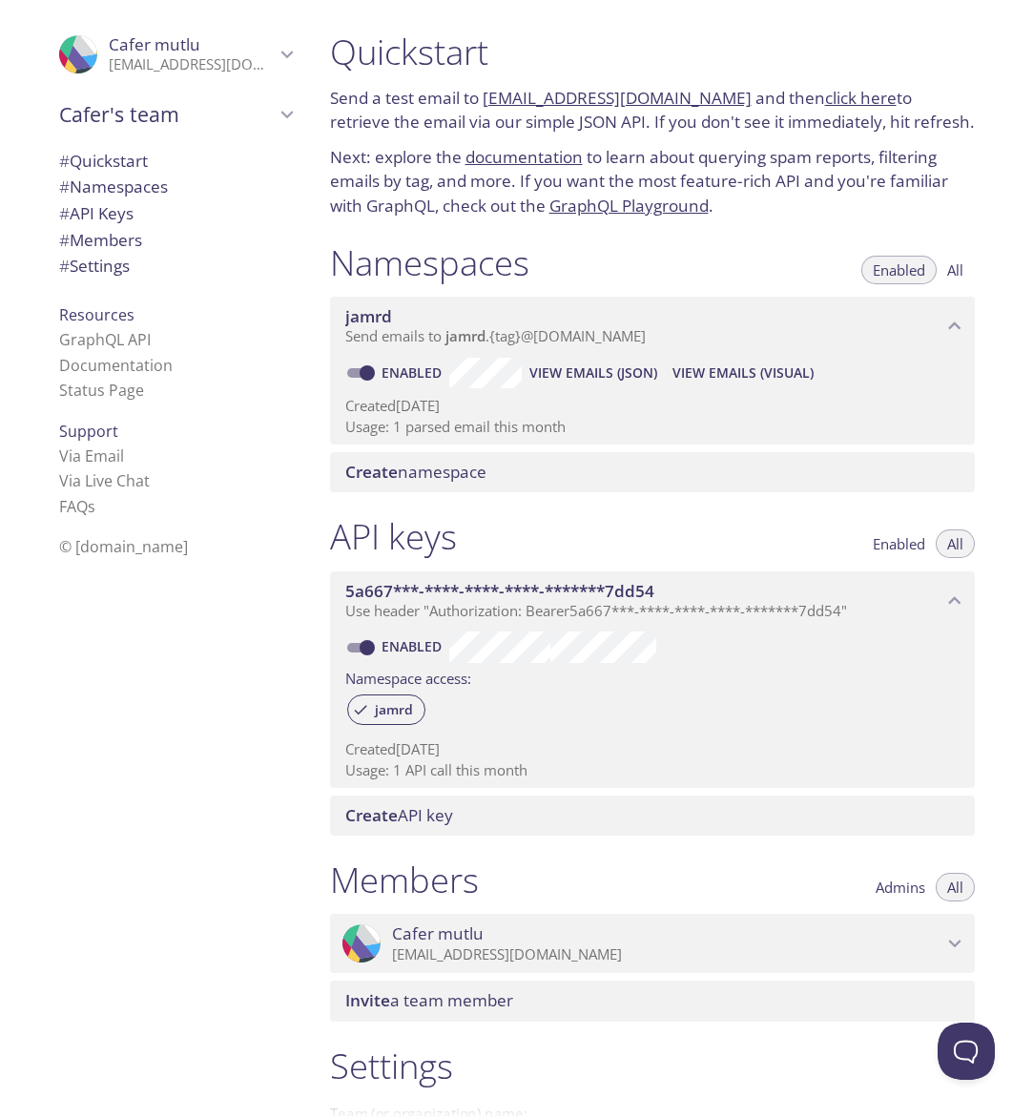
click at [735, 372] on span "View Emails (Visual)" at bounding box center [742, 372] width 141 height 23
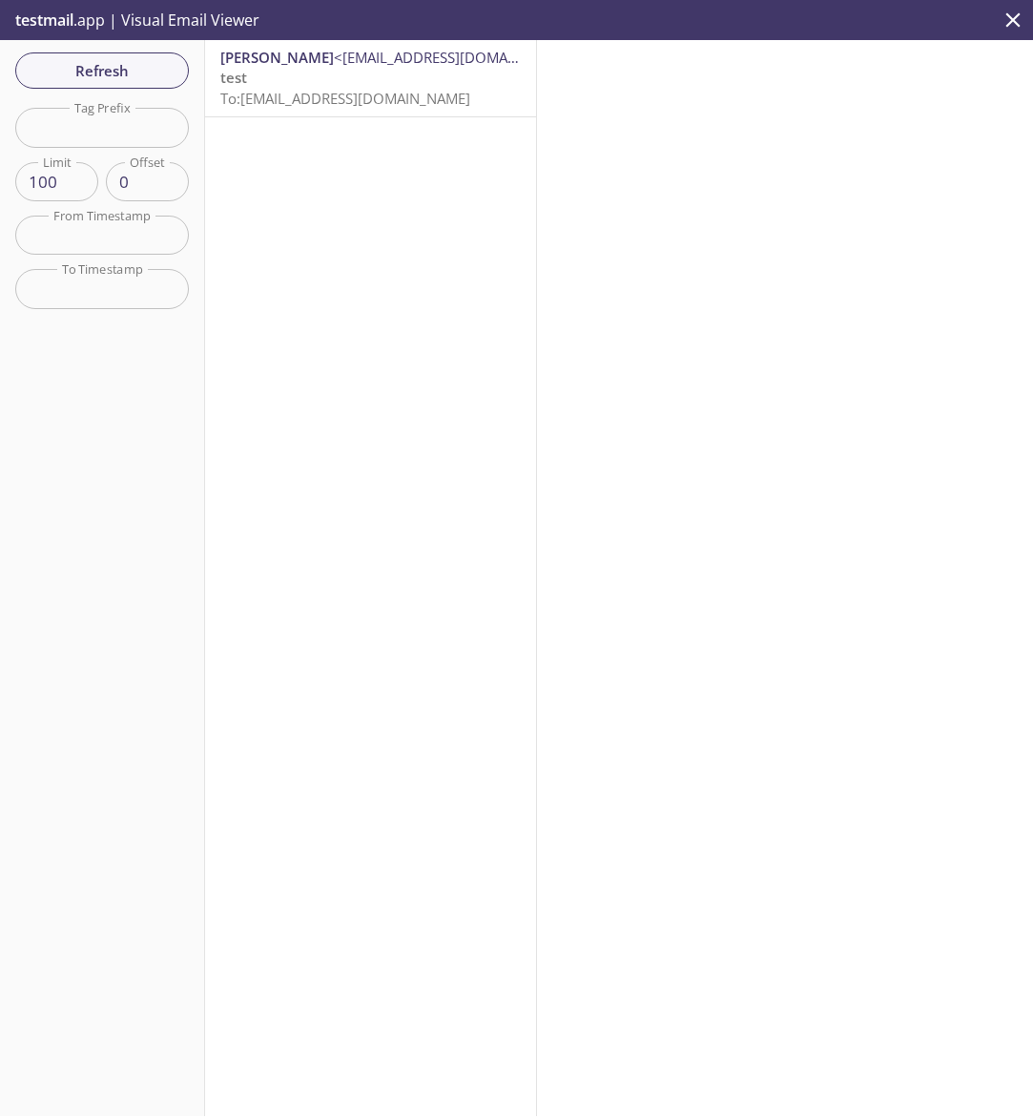
click at [1006, 18] on icon "close" at bounding box center [1012, 20] width 25 height 25
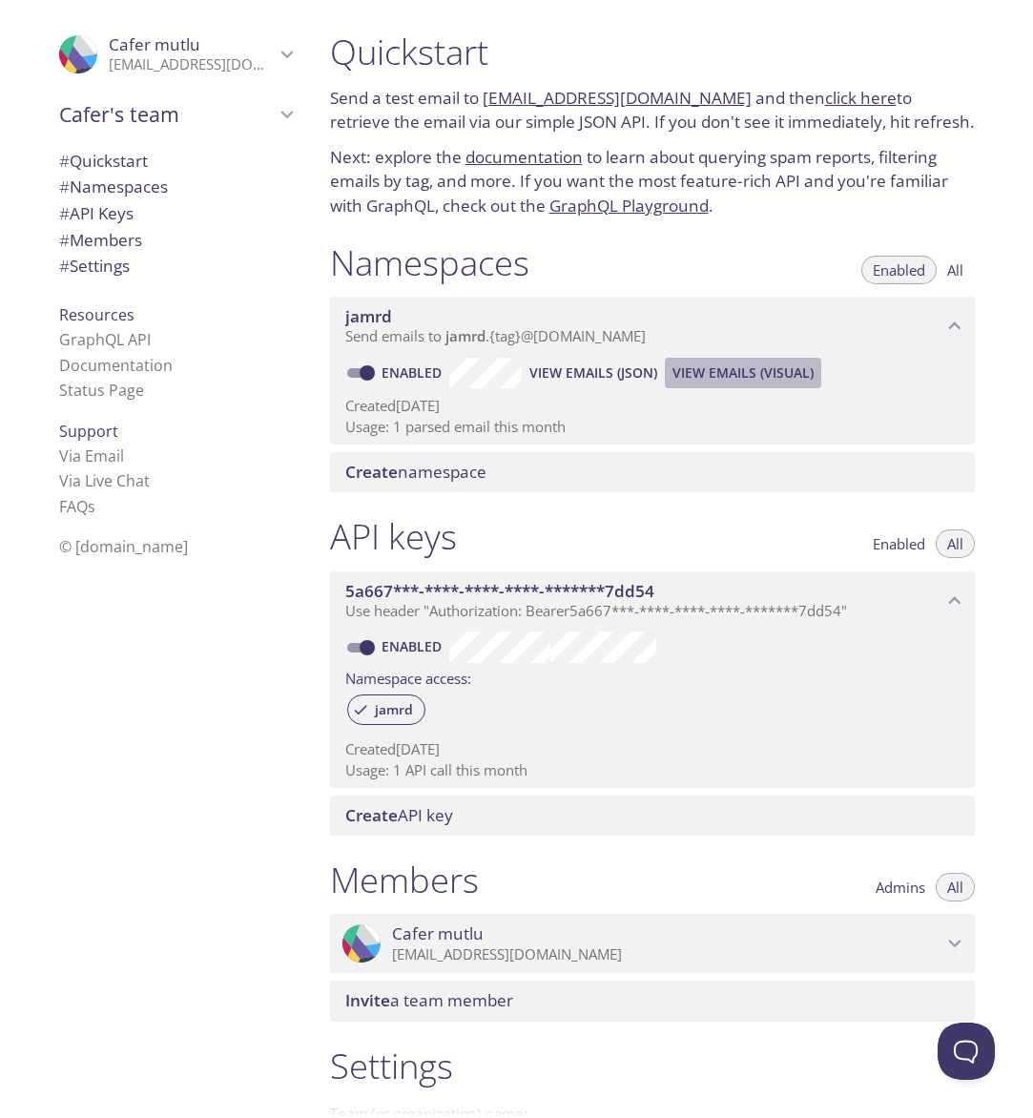
click at [716, 360] on button "View Emails (Visual)" at bounding box center [743, 373] width 156 height 31
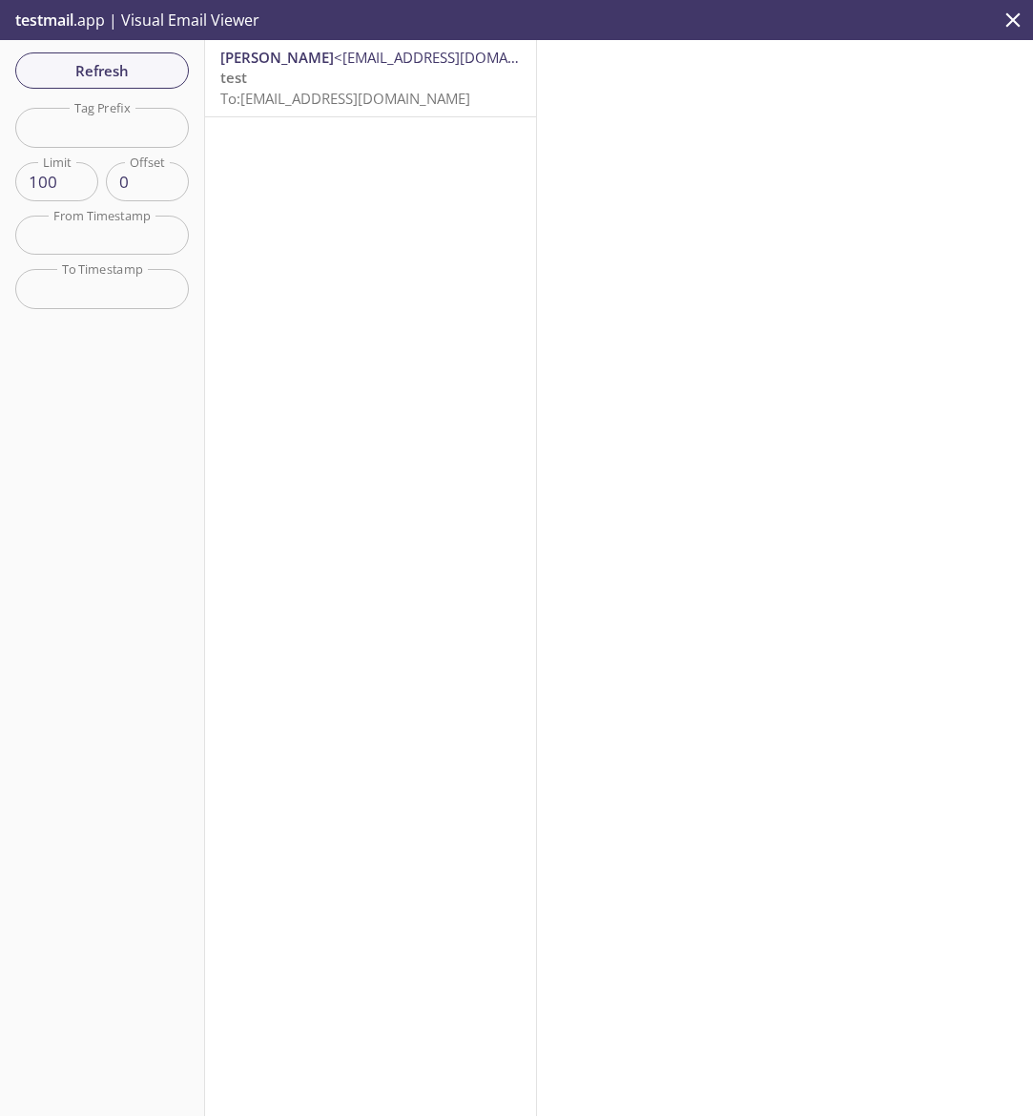
click at [110, 48] on div "Refresh Filters Tag Prefix Tag Prefix Limit 100 Limit Offset 0 Offset From Time…" at bounding box center [102, 578] width 205 height 1076
click at [123, 73] on span "Refresh" at bounding box center [102, 70] width 143 height 25
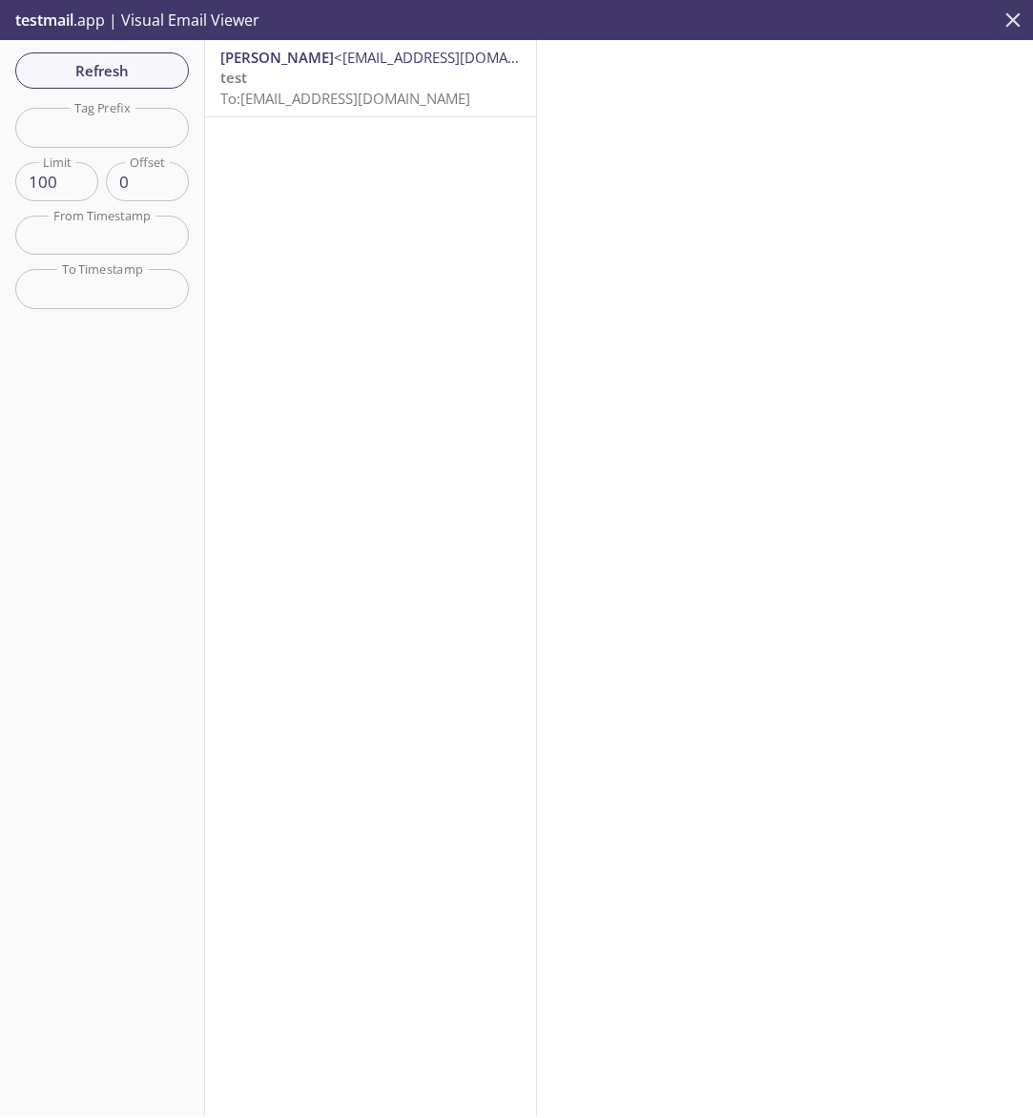
click at [1007, 27] on icon "close" at bounding box center [1013, 19] width 14 height 14
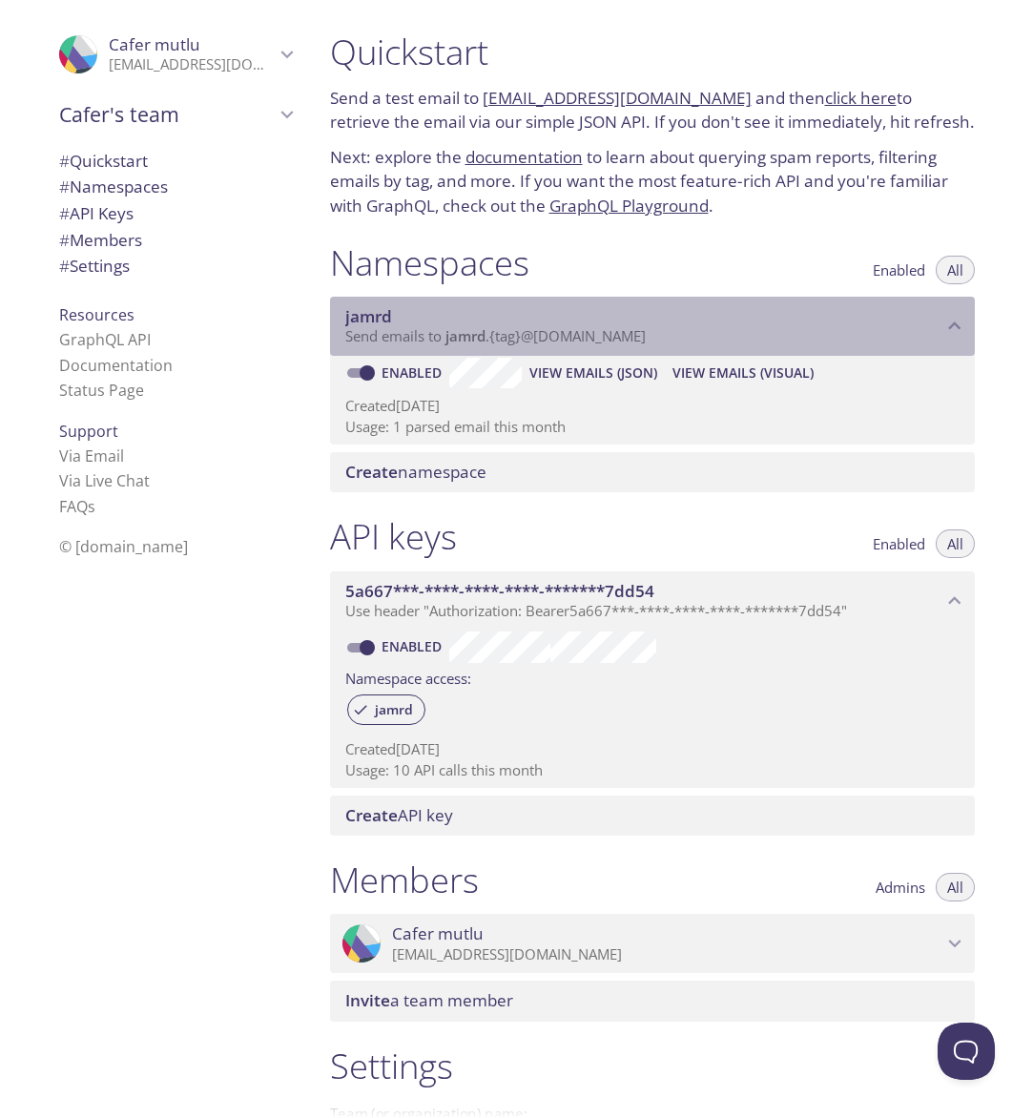
drag, startPoint x: 685, startPoint y: 335, endPoint x: 337, endPoint y: 319, distance: 348.4
click at [336, 319] on div "jamrd Send emails to jamrd . {tag} @inbox.testmail.app" at bounding box center [652, 326] width 645 height 59
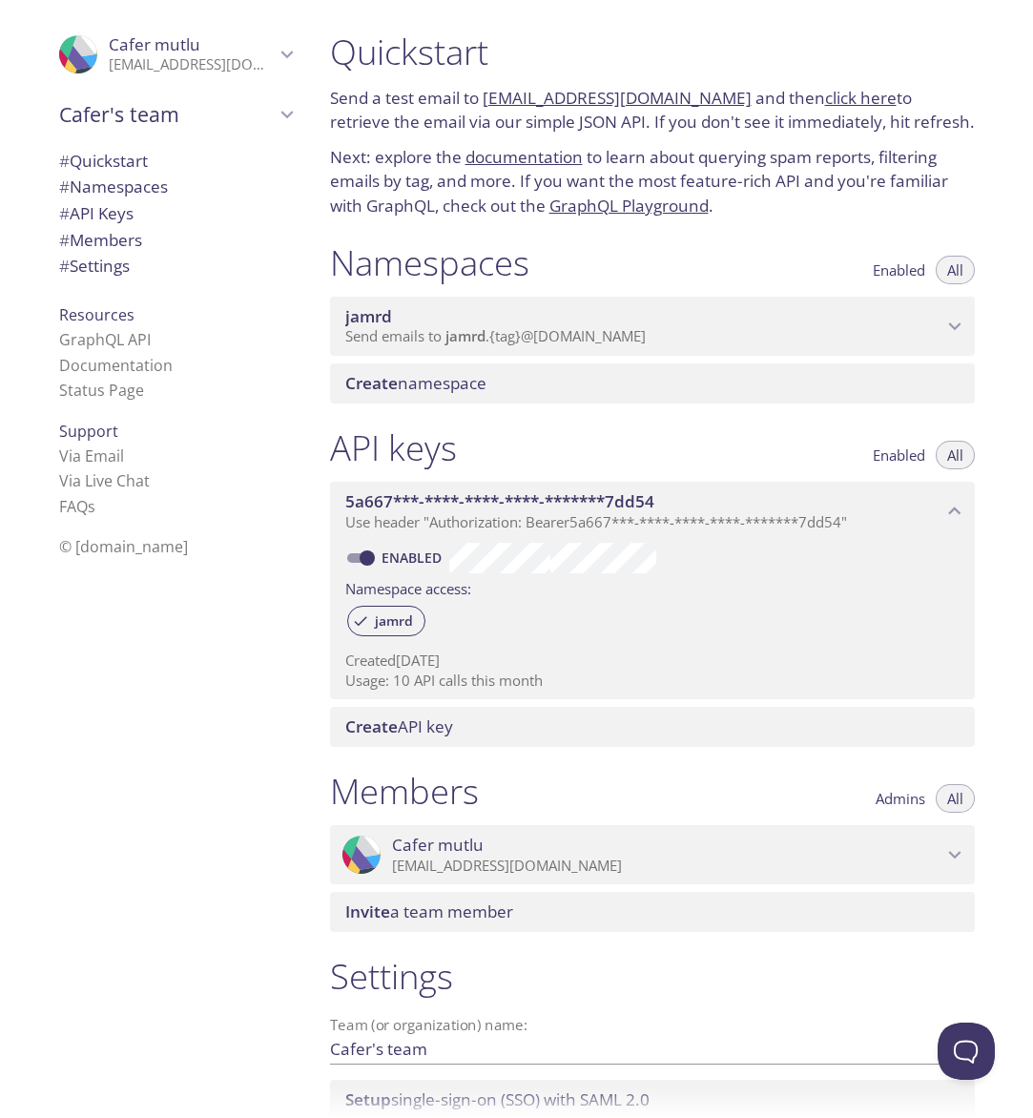
click at [447, 328] on span "jamrd" at bounding box center [465, 335] width 40 height 19
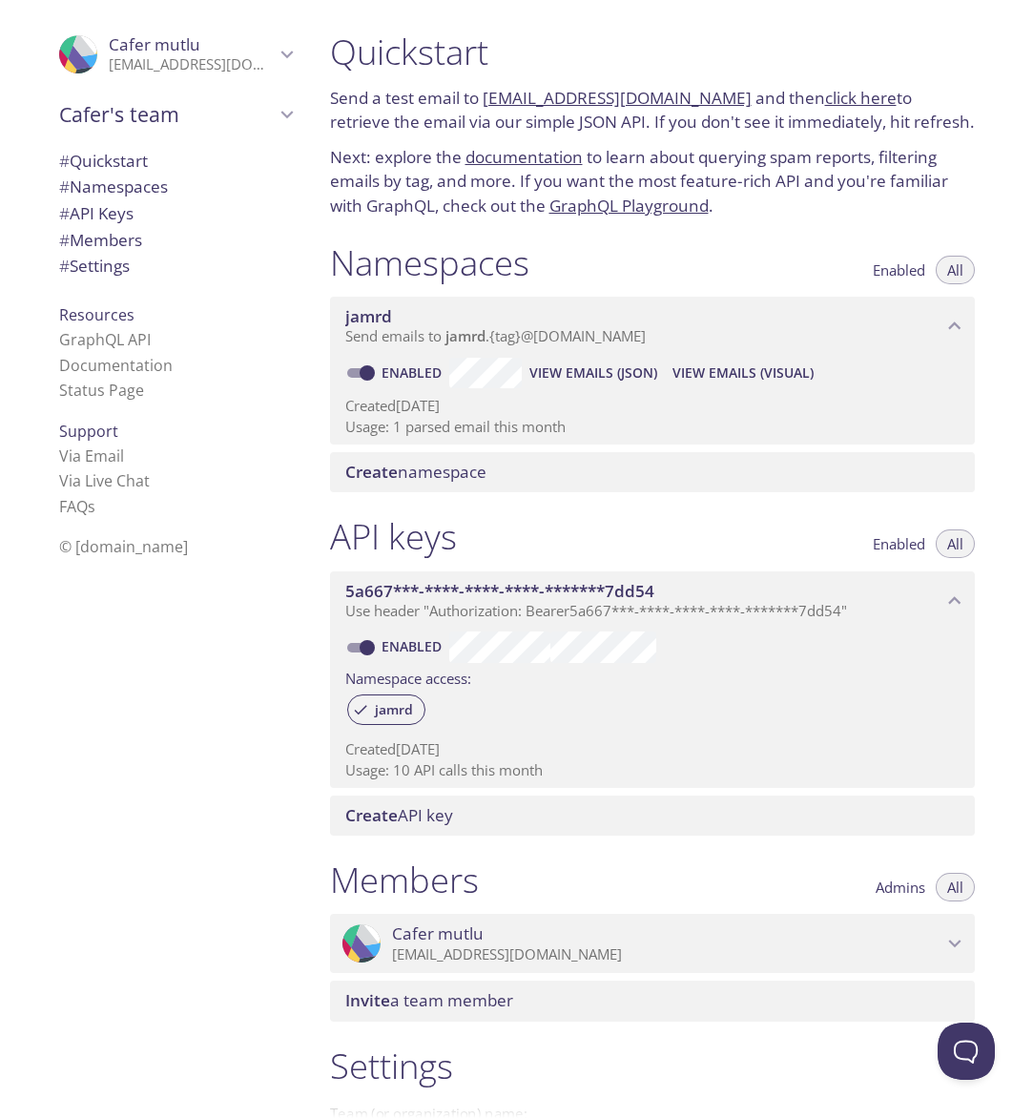
drag, startPoint x: 481, startPoint y: 94, endPoint x: 713, endPoint y: 99, distance: 232.7
click at [713, 99] on p "Send a test email to jamrd.test@inbox.testmail.app and then click here to retri…" at bounding box center [652, 110] width 645 height 49
copy p "[EMAIL_ADDRESS][DOMAIN_NAME]"
click at [753, 369] on span "View Emails (Visual)" at bounding box center [742, 372] width 141 height 23
click at [695, 366] on span "View Emails (Visual)" at bounding box center [742, 372] width 141 height 23
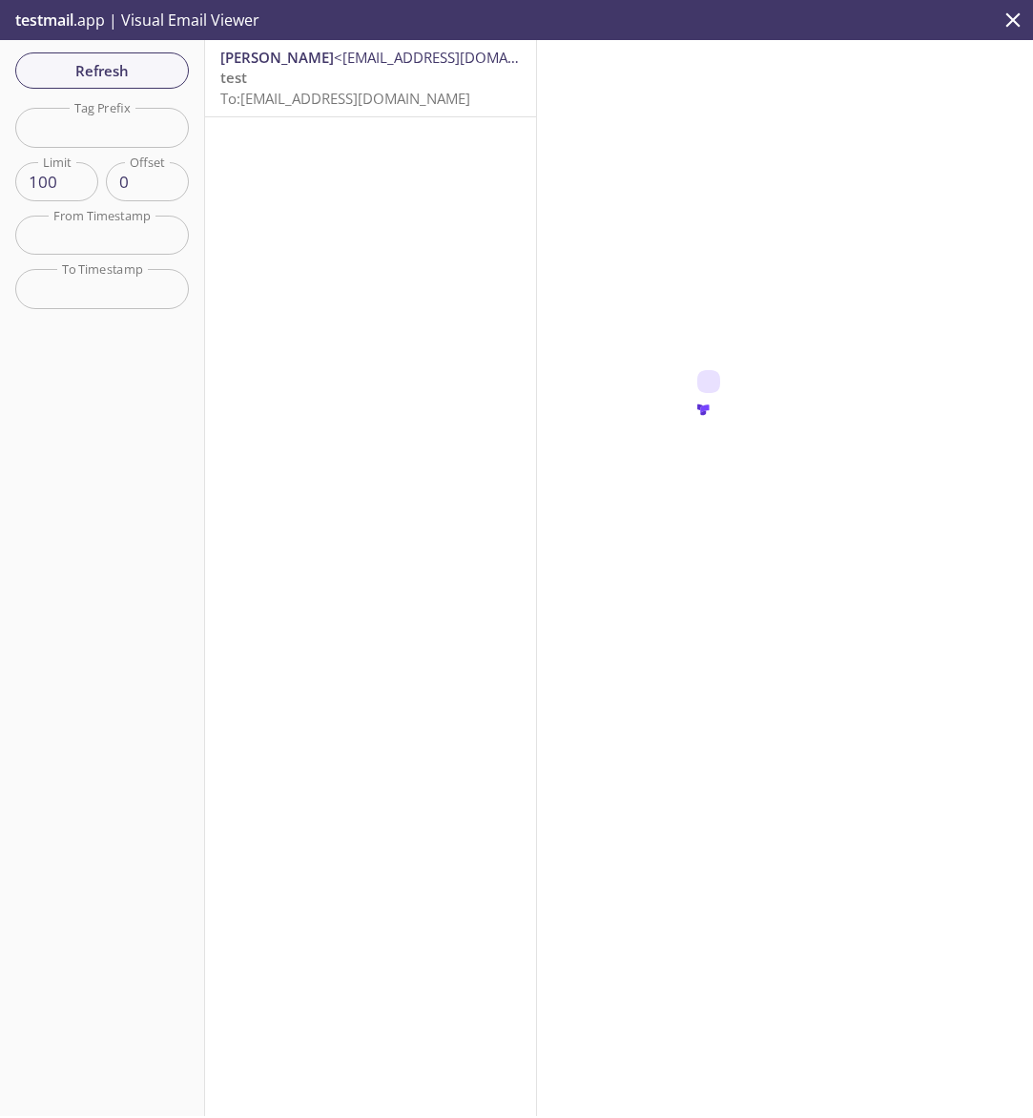
click at [103, 83] on button "Refresh" at bounding box center [102, 70] width 174 height 36
click at [140, 76] on span "Refresh" at bounding box center [102, 70] width 143 height 25
click at [128, 60] on div at bounding box center [128, 60] width 0 height 0
click at [140, 76] on span "Refresh" at bounding box center [102, 70] width 143 height 25
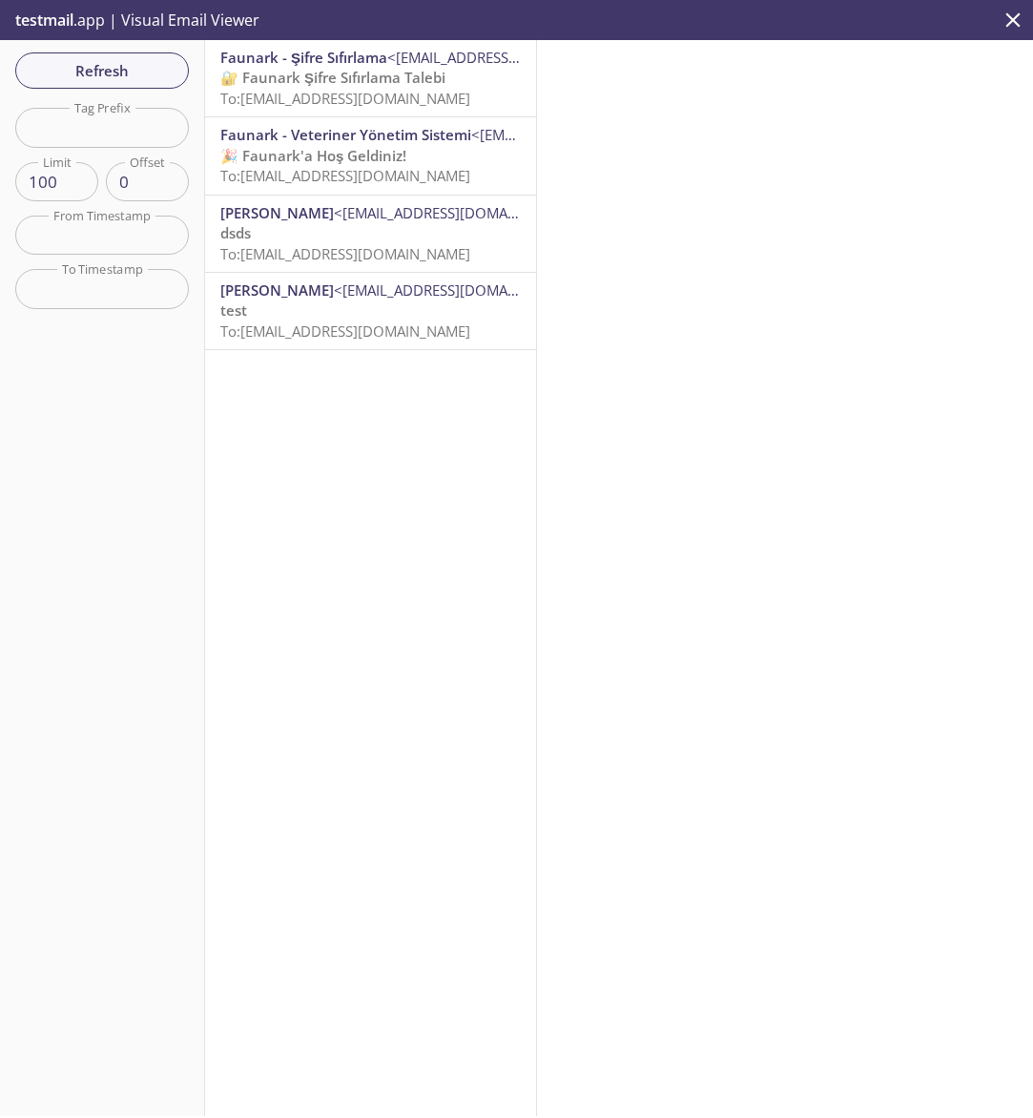
click at [389, 159] on span "🎉 Faunark'a Hoş Geldiniz!" at bounding box center [313, 155] width 186 height 19
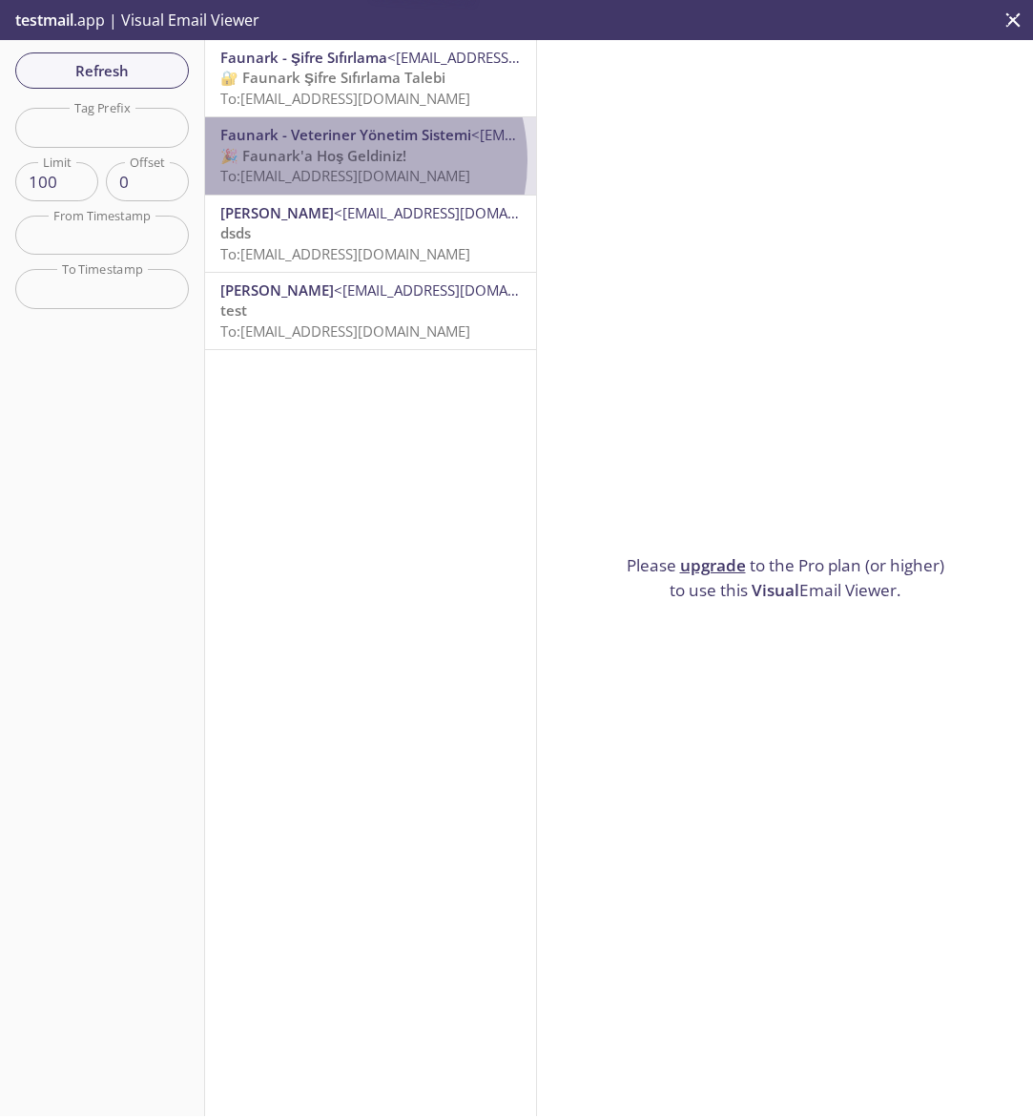
click at [341, 160] on span "🎉 Faunark'a Hoş Geldiniz!" at bounding box center [313, 155] width 186 height 19
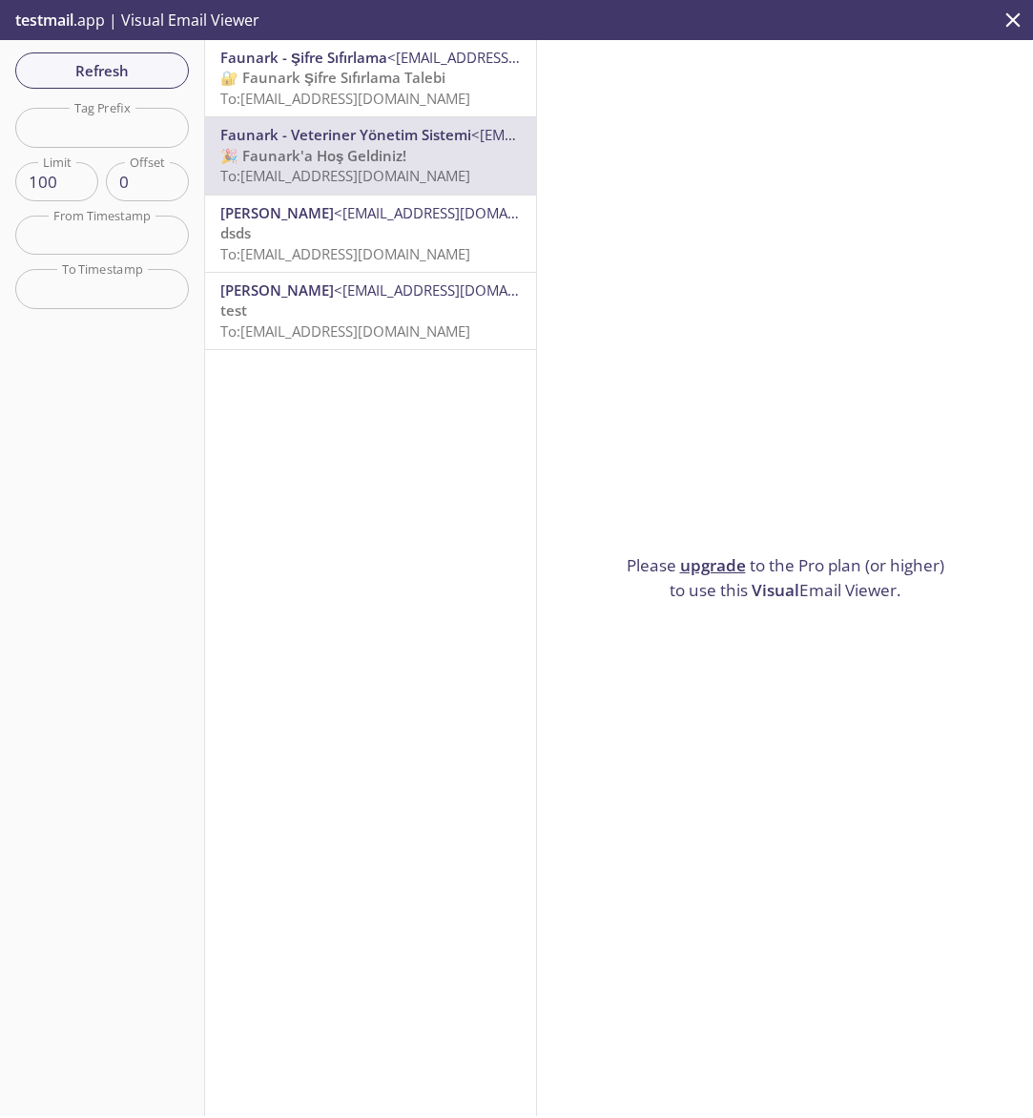
click at [381, 86] on span "🔐 Faunark Şifre Sıfırlama Talebi" at bounding box center [332, 77] width 225 height 19
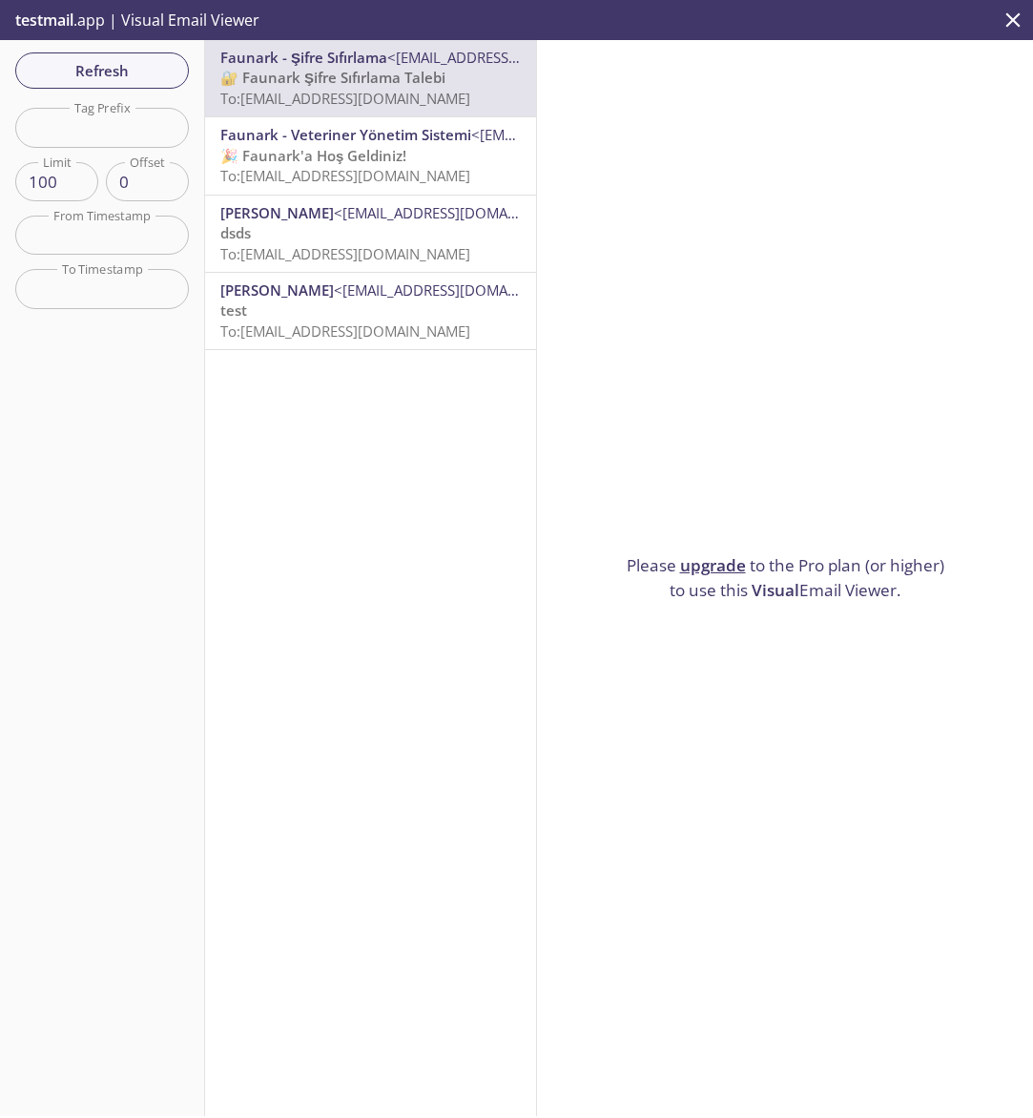
drag, startPoint x: 606, startPoint y: 551, endPoint x: 937, endPoint y: 587, distance: 333.8
click at [937, 587] on div "Please upgrade to the Pro plan (or higher) to use this Visual Email Viewer." at bounding box center [785, 578] width 496 height 1076
click at [389, 146] on span "🎉 Faunark'a Hoş Geldiniz!" at bounding box center [313, 155] width 186 height 19
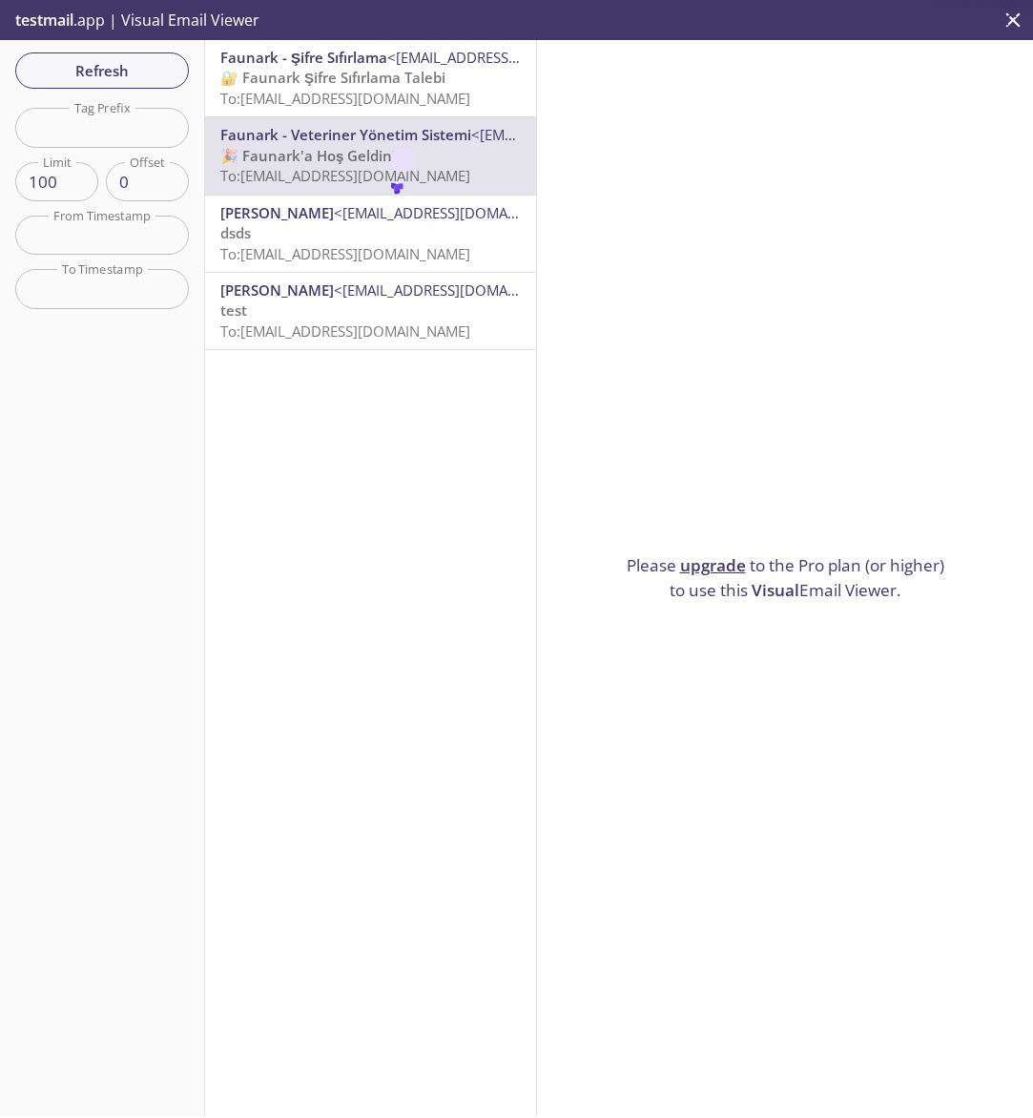
click at [352, 79] on span "🔐 Faunark Şifre Sıfırlama Talebi" at bounding box center [332, 77] width 225 height 19
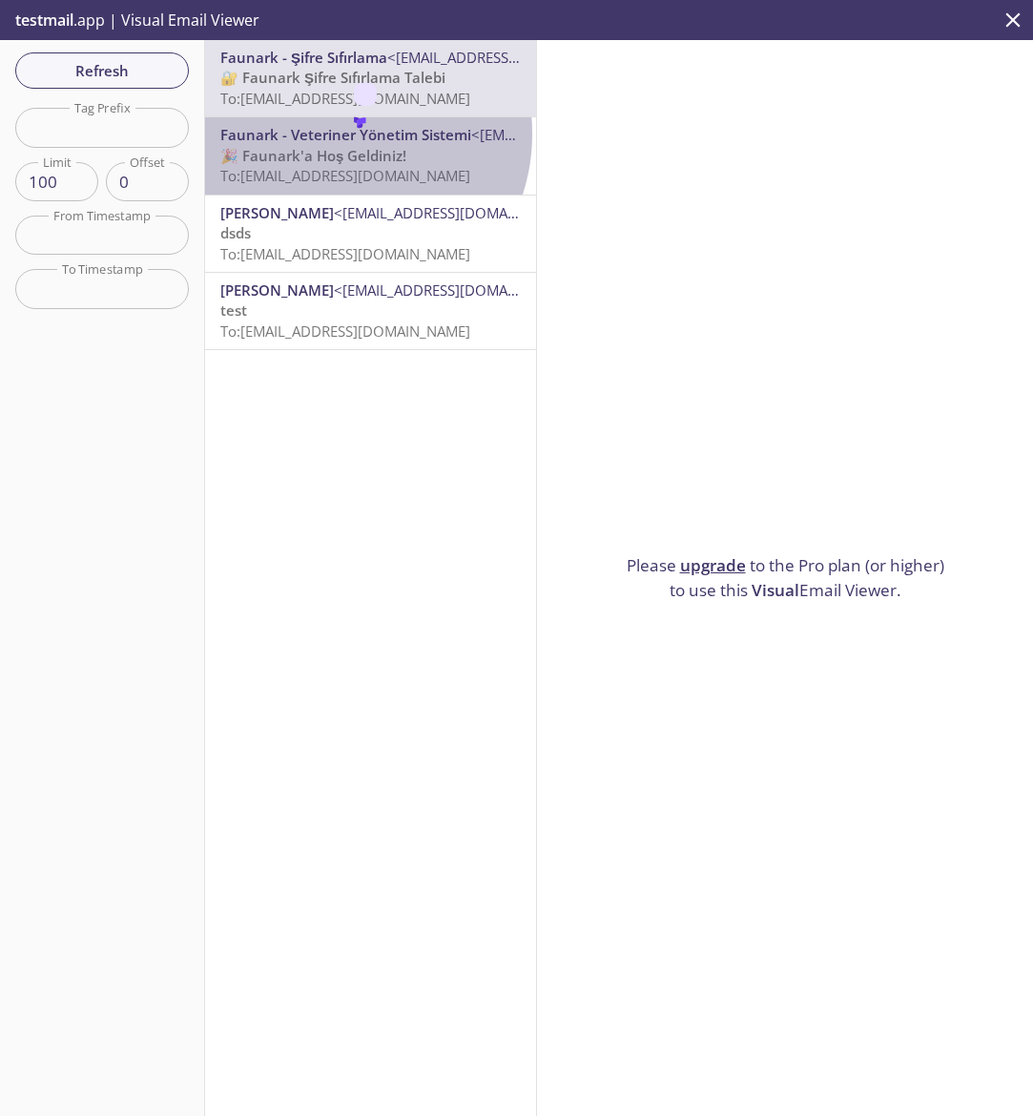
click at [340, 134] on span "Faunark - Veteriner Yönetim Sistemi" at bounding box center [345, 134] width 251 height 19
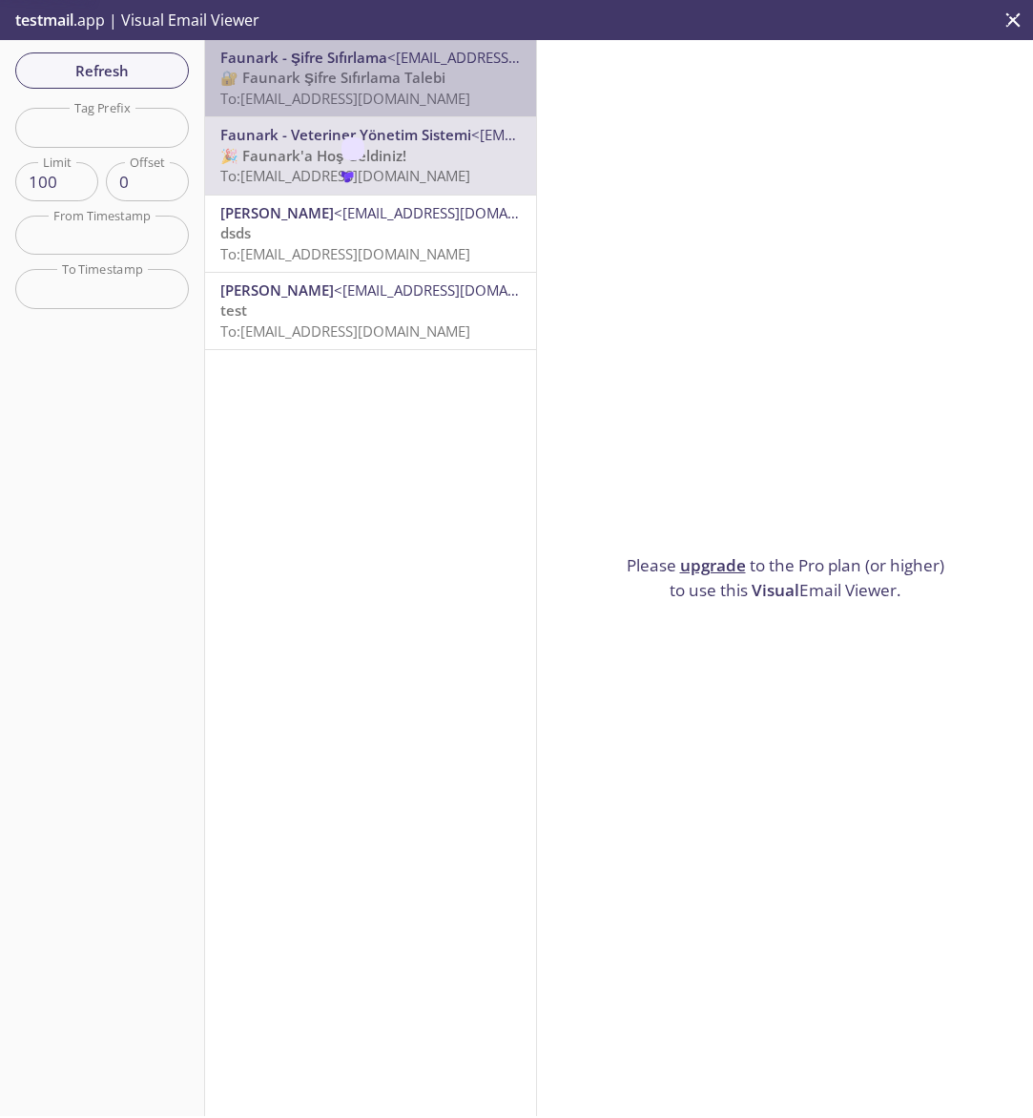
click at [373, 74] on span "🔐 Faunark Şifre Sıfırlama Talebi" at bounding box center [332, 77] width 225 height 19
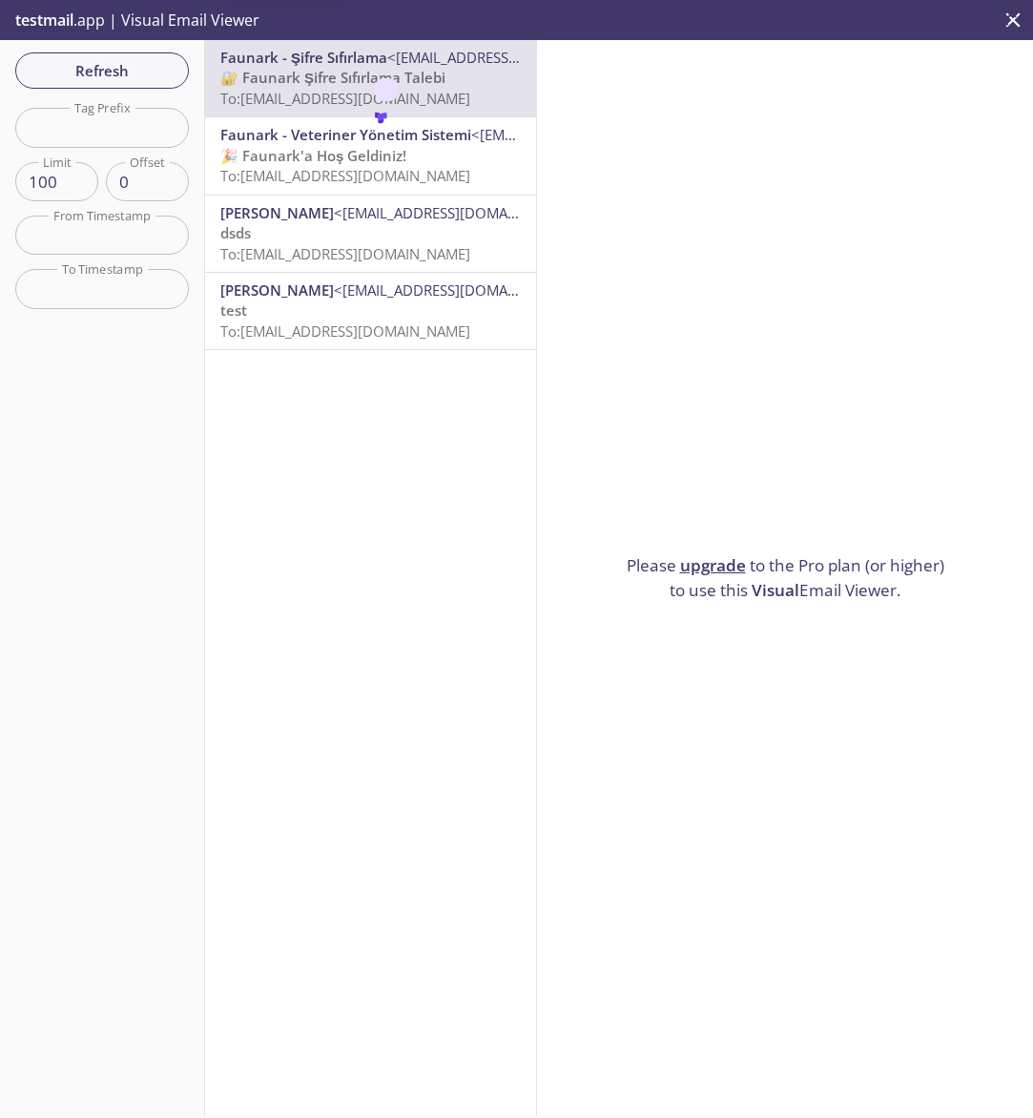
click at [460, 154] on p "🎉 Faunark'a Hoş Geldiniz! To: [EMAIL_ADDRESS][DOMAIN_NAME]" at bounding box center [370, 166] width 300 height 41
